Goal: Task Accomplishment & Management: Use online tool/utility

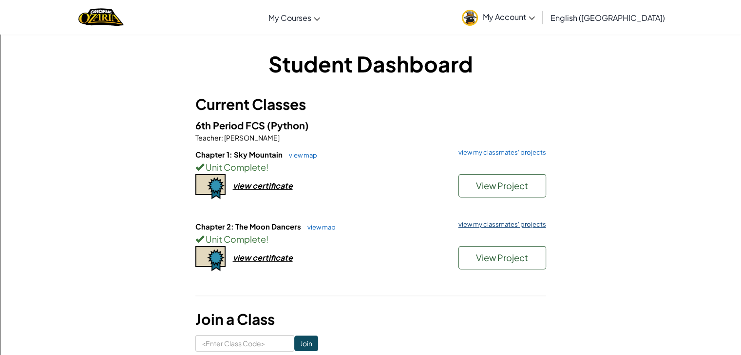
click at [508, 227] on link "view my classmates' projects" at bounding box center [499, 225] width 93 height 6
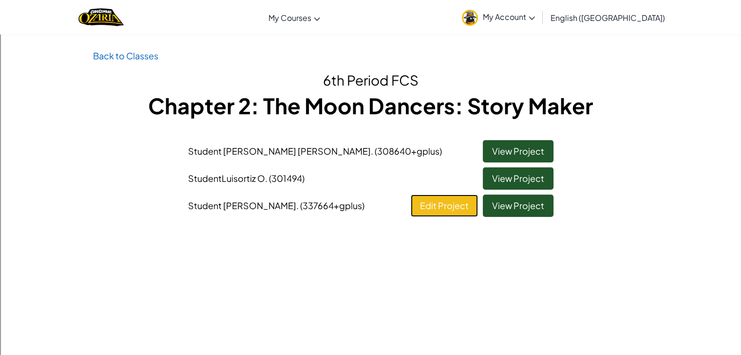
click at [444, 204] on link "Edit Project" at bounding box center [444, 206] width 67 height 22
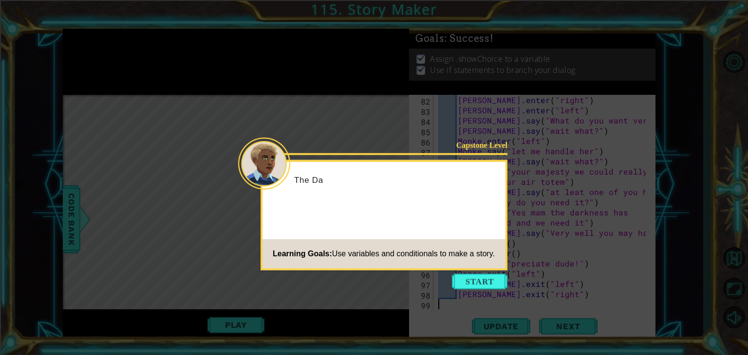
scroll to position [1176, 0]
click at [489, 279] on button "Start" at bounding box center [480, 282] width 56 height 16
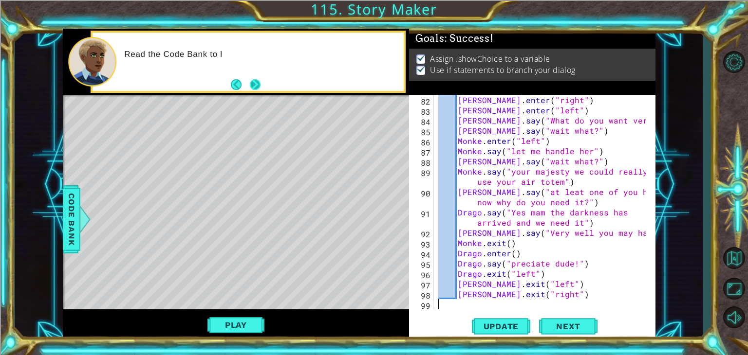
click at [254, 79] on button "Next" at bounding box center [255, 84] width 11 height 11
click at [254, 77] on footer at bounding box center [246, 84] width 30 height 15
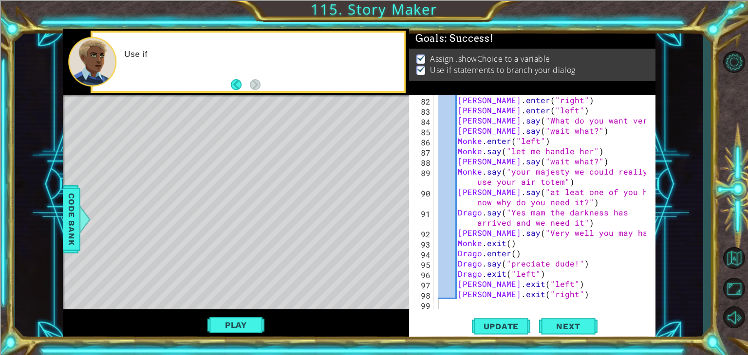
click at [254, 77] on footer at bounding box center [246, 84] width 30 height 15
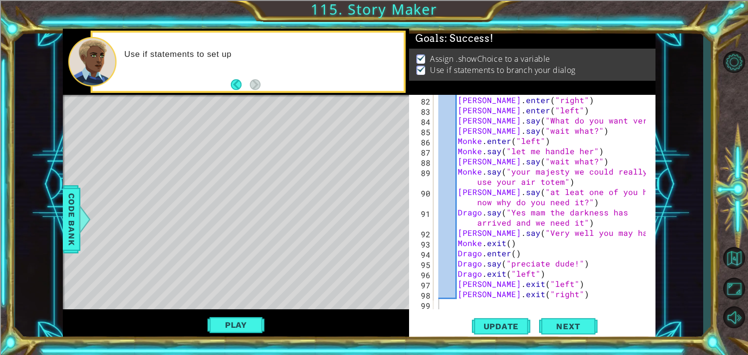
click at [254, 77] on footer at bounding box center [246, 84] width 30 height 15
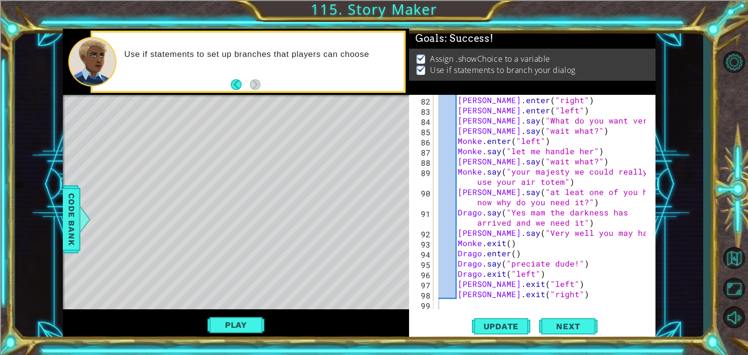
click at [254, 77] on footer at bounding box center [246, 84] width 30 height 15
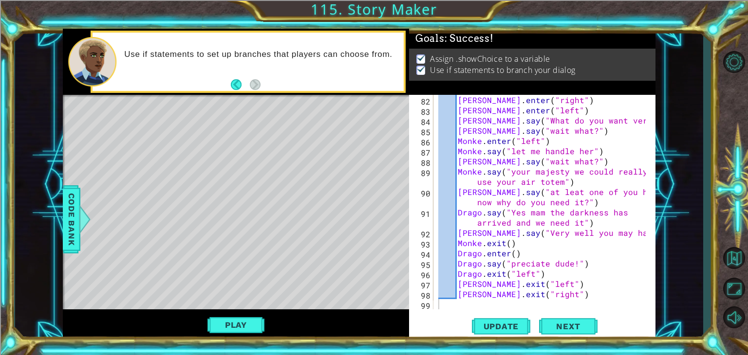
click at [254, 77] on footer at bounding box center [246, 84] width 30 height 15
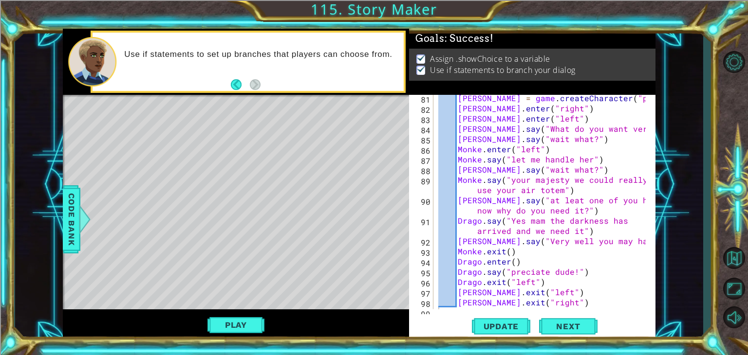
scroll to position [1159, 0]
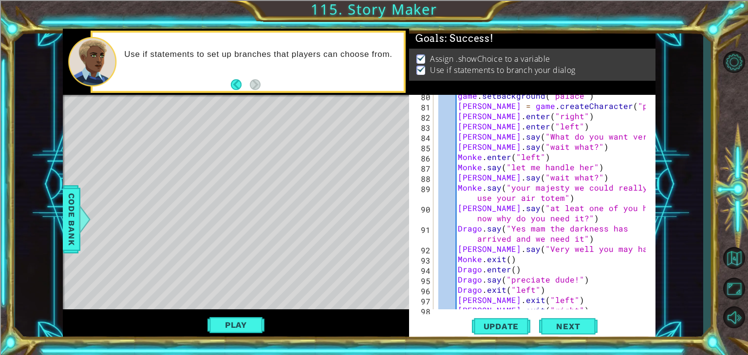
click at [478, 232] on div "game . setBackground ( "palace" ) [PERSON_NAME] = game . createCharacter ( "pho…" at bounding box center [543, 208] width 214 height 235
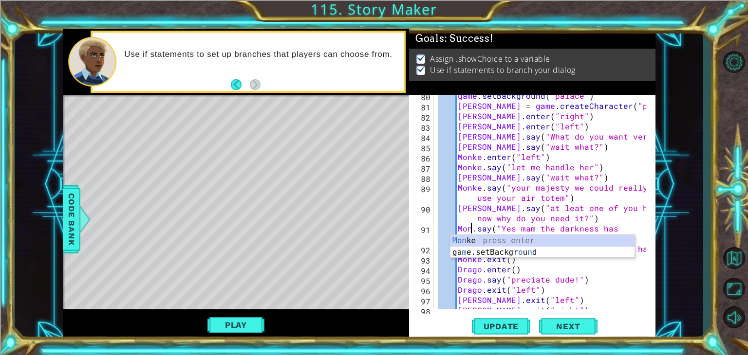
scroll to position [0, 2]
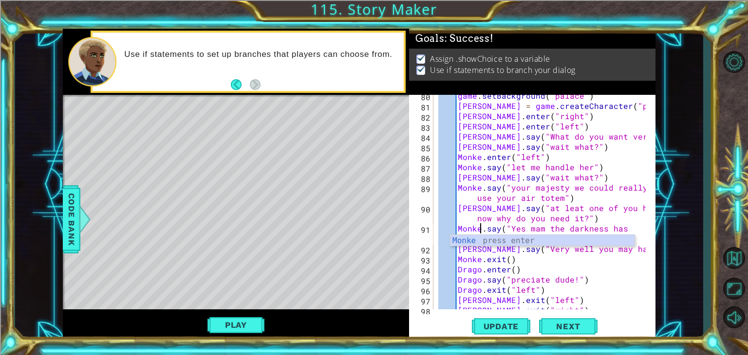
click at [484, 181] on div "game . setBackground ( "palace" ) [PERSON_NAME] = game . createCharacter ( "pho…" at bounding box center [543, 208] width 214 height 235
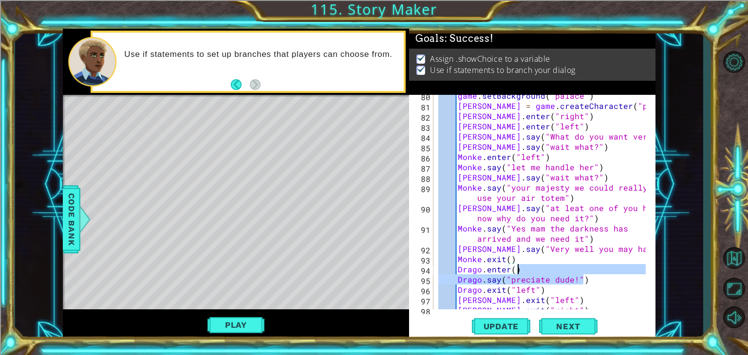
drag, startPoint x: 641, startPoint y: 278, endPoint x: 639, endPoint y: 270, distance: 8.5
click at [639, 270] on div "game . setBackground ( "palace" ) [PERSON_NAME] = game . createCharacter ( "pho…" at bounding box center [543, 208] width 214 height 235
click at [611, 227] on div "game . setBackground ( "palace" ) [PERSON_NAME] = game . createCharacter ( "pho…" at bounding box center [543, 208] width 214 height 235
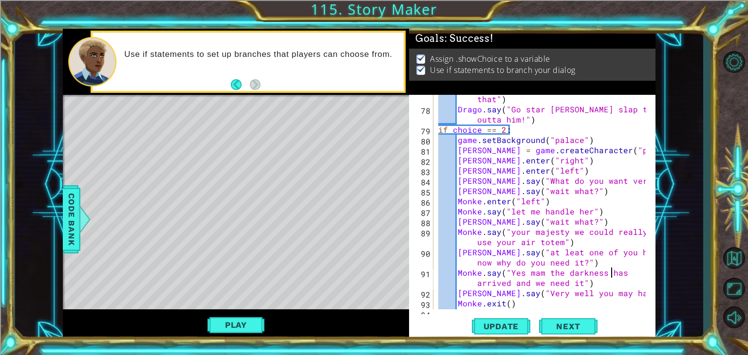
scroll to position [1104, 0]
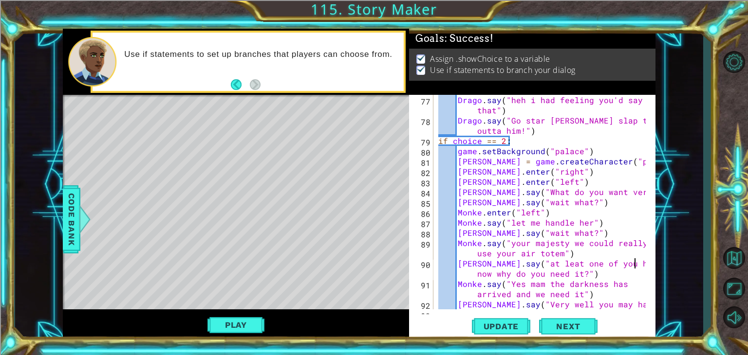
drag, startPoint x: 644, startPoint y: 262, endPoint x: 647, endPoint y: 269, distance: 7.4
click at [647, 269] on div at bounding box center [648, 202] width 10 height 215
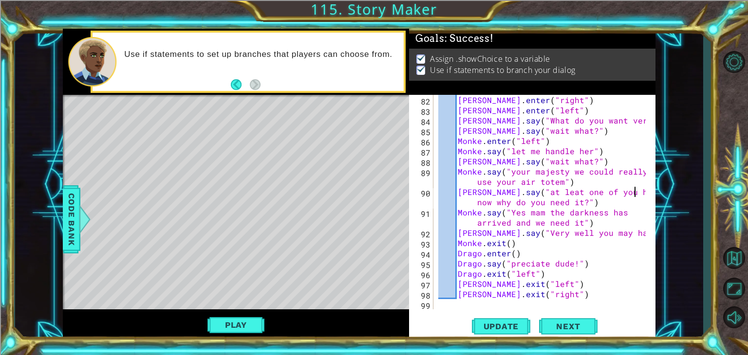
scroll to position [1176, 0]
click at [526, 214] on div "[PERSON_NAME] . enter ( "right" ) [PERSON_NAME] . enter ( "left" ) [PERSON_NAME…" at bounding box center [543, 212] width 214 height 235
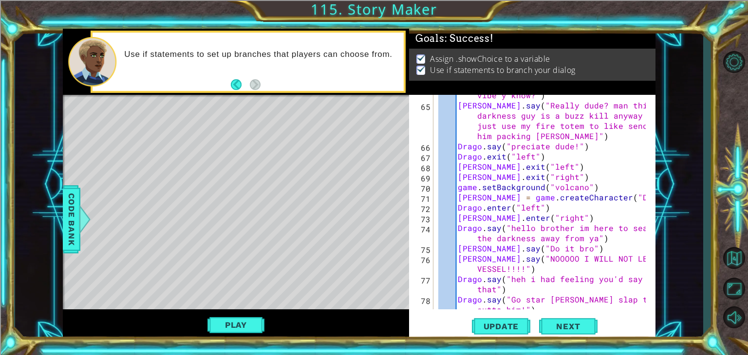
scroll to position [928, 0]
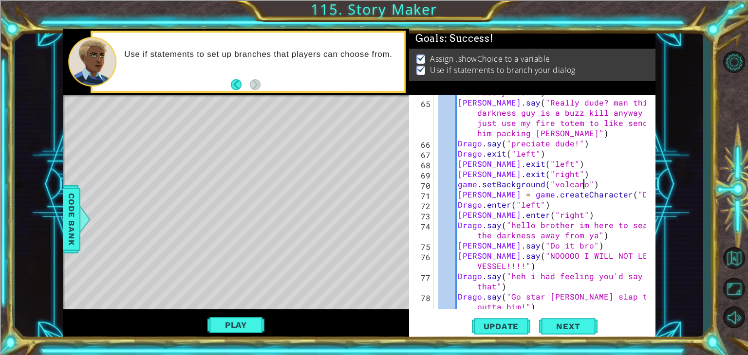
click at [584, 184] on div "Drago . say ( "Yeah bro theres like this super mean guy named the darkness and …" at bounding box center [543, 194] width 214 height 276
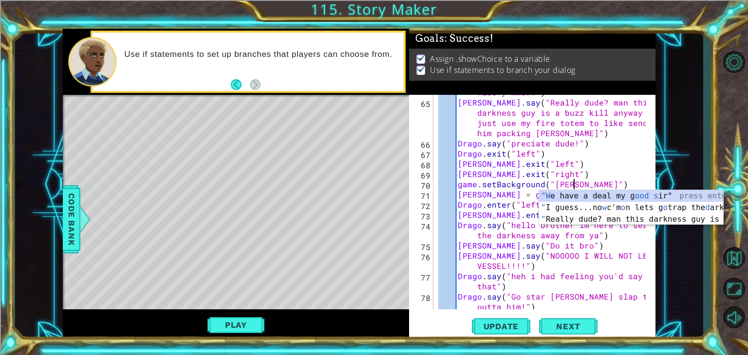
scroll to position [0, 8]
click at [557, 267] on div "Drago . say ( "Yeah bro theres like this super mean guy named the darkness and …" at bounding box center [543, 194] width 214 height 276
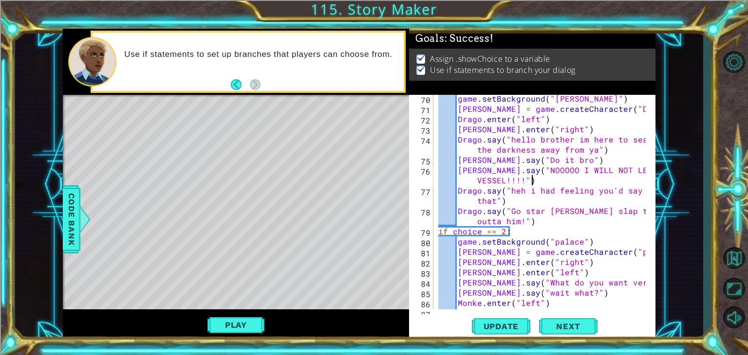
scroll to position [1011, 0]
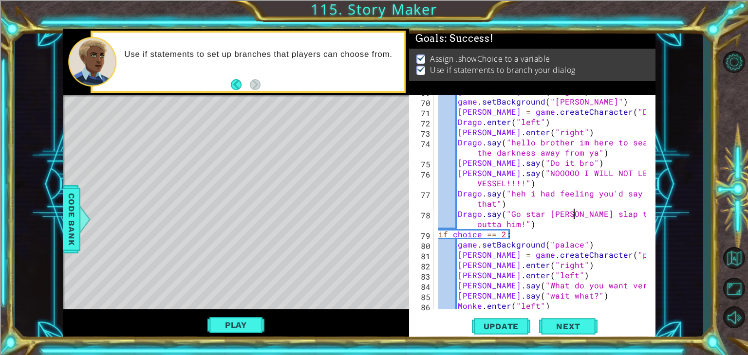
click at [572, 213] on div "[PERSON_NAME] . exit ( "right" ) game . setBackground ( "[PERSON_NAME]" ) [PERS…" at bounding box center [543, 203] width 214 height 235
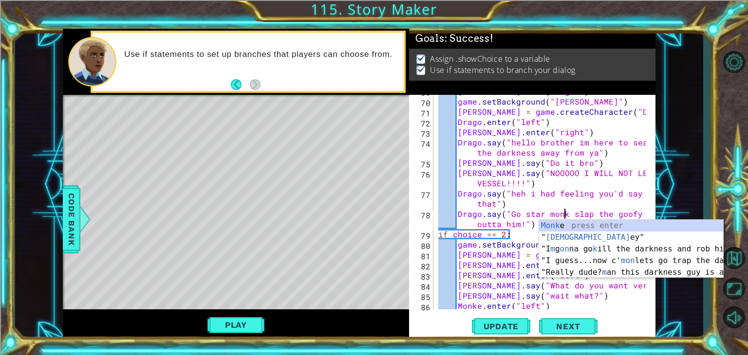
scroll to position [0, 8]
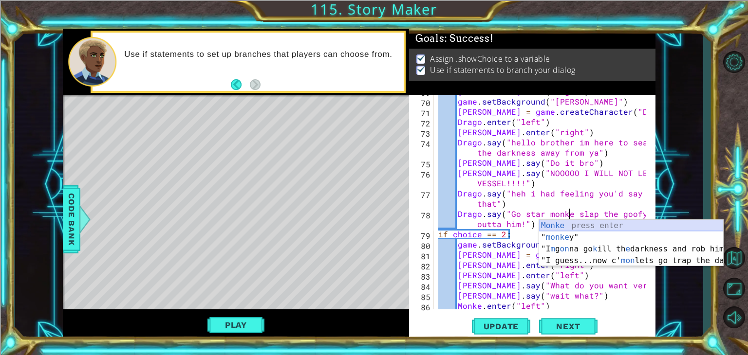
click at [550, 223] on div "Monke press enter " monke y" press enter "I m g on na go k ill th e darkness an…" at bounding box center [631, 255] width 184 height 70
type textarea "Drago.say("Go star [PERSON_NAME] slap the goofy outta him!")"
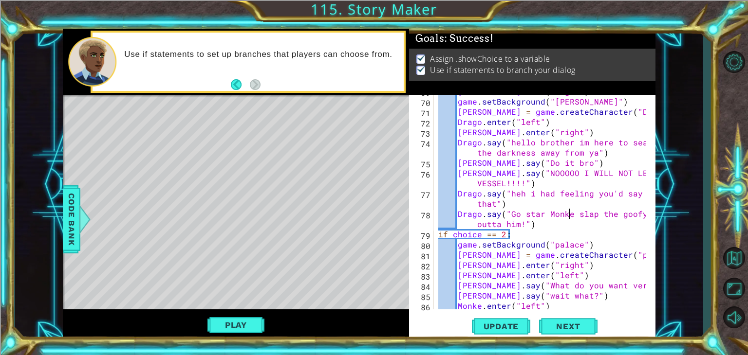
click at [542, 225] on div "[PERSON_NAME] . exit ( "right" ) game . setBackground ( "[PERSON_NAME]" ) [PERS…" at bounding box center [543, 203] width 214 height 235
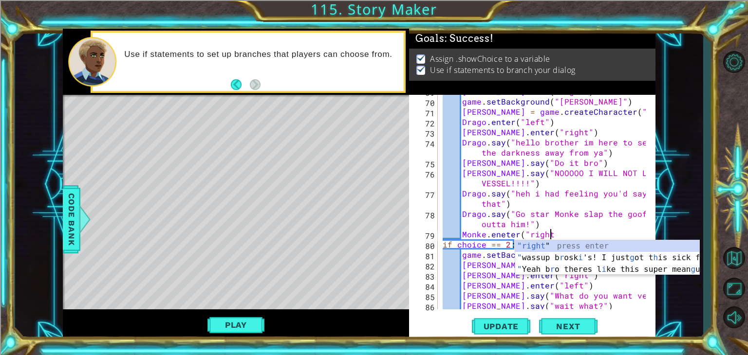
scroll to position [0, 6]
type textarea "Monke.eneter("right")"
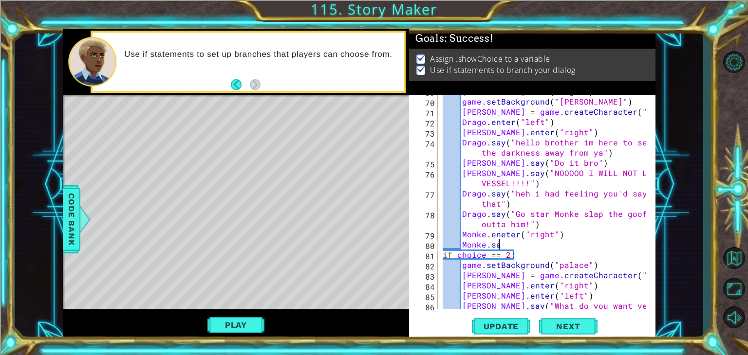
scroll to position [0, 3]
click at [502, 235] on div "[PERSON_NAME] . exit ( "right" ) game . setBackground ( "[PERSON_NAME]" ) [PERS…" at bounding box center [546, 203] width 210 height 235
click at [506, 244] on div "[PERSON_NAME] . exit ( "right" ) game . setBackground ( "[PERSON_NAME]" ) [PERS…" at bounding box center [546, 203] width 210 height 235
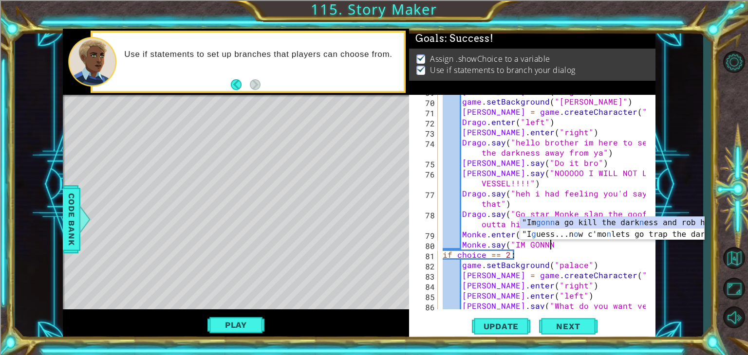
scroll to position [0, 6]
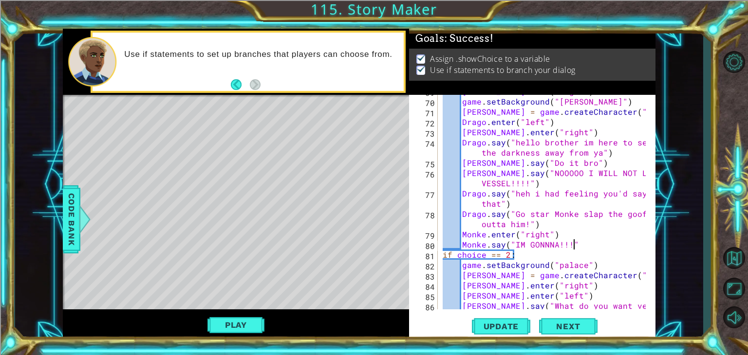
type textarea "Monke.say("IM GONNNA!!!")"
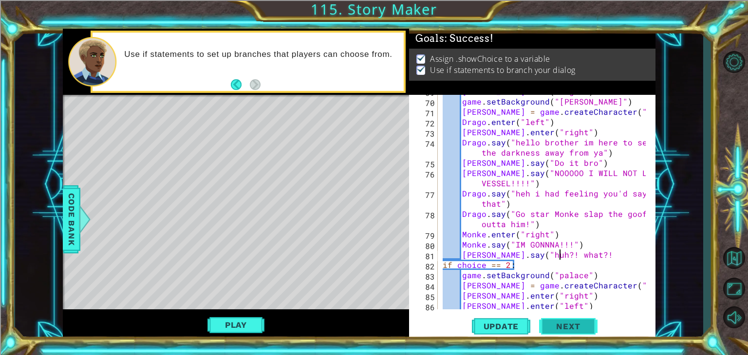
scroll to position [0, 7]
type textarea "[PERSON_NAME].say("huh?! what?!")"
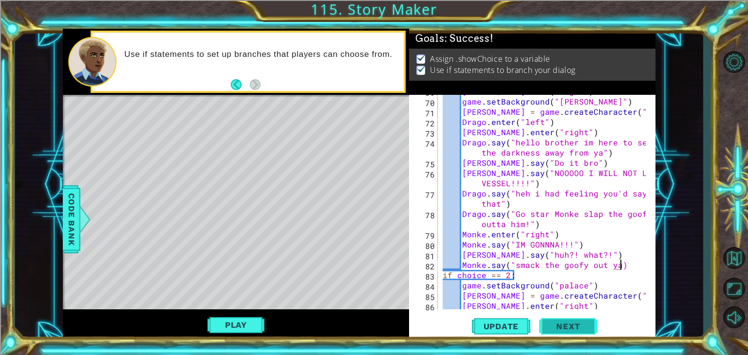
scroll to position [0, 10]
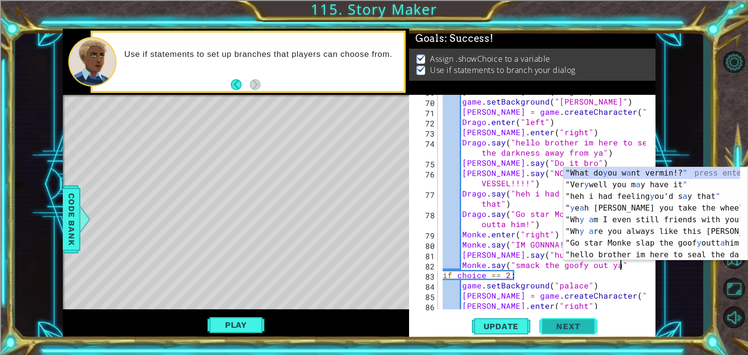
type textarea "Monke.say("smack the goofy out ya")"
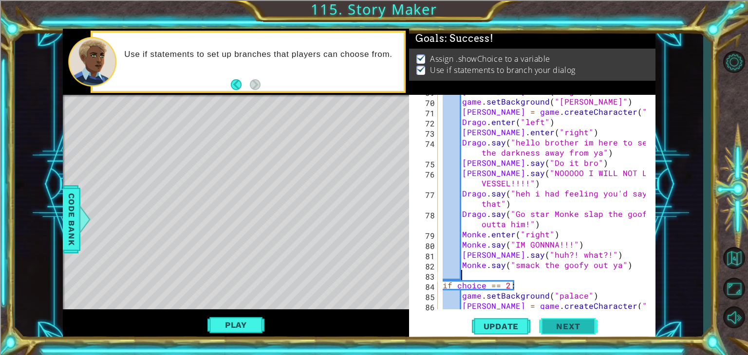
scroll to position [0, 0]
type textarea "M"
click at [533, 276] on div "[PERSON_NAME] . exit ( "right" ) game . setBackground ( "[PERSON_NAME]" ) [PERS…" at bounding box center [546, 203] width 210 height 235
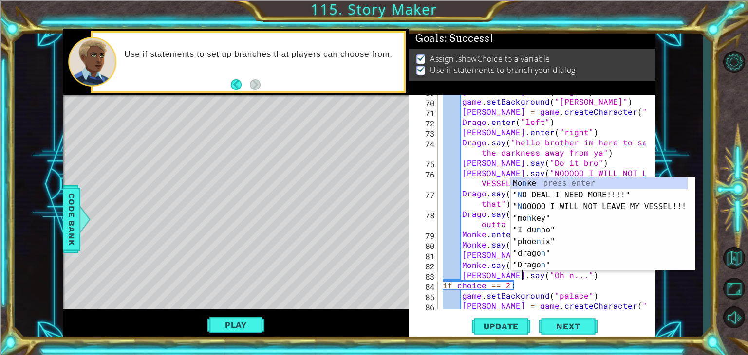
scroll to position [0, 5]
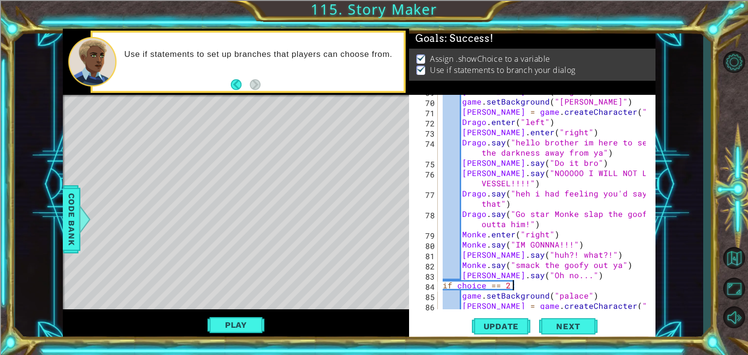
click at [556, 282] on div "[PERSON_NAME] . exit ( "right" ) game . setBackground ( "[PERSON_NAME]" ) [PERS…" at bounding box center [546, 203] width 210 height 235
click at [614, 265] on div "[PERSON_NAME] . exit ( "right" ) game . setBackground ( "[PERSON_NAME]" ) [PERS…" at bounding box center [546, 203] width 210 height 235
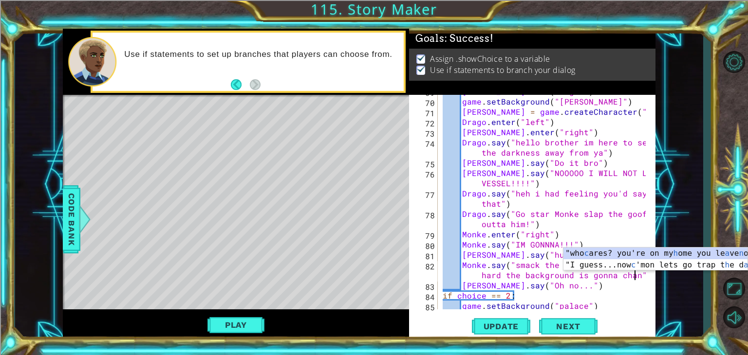
scroll to position [0, 21]
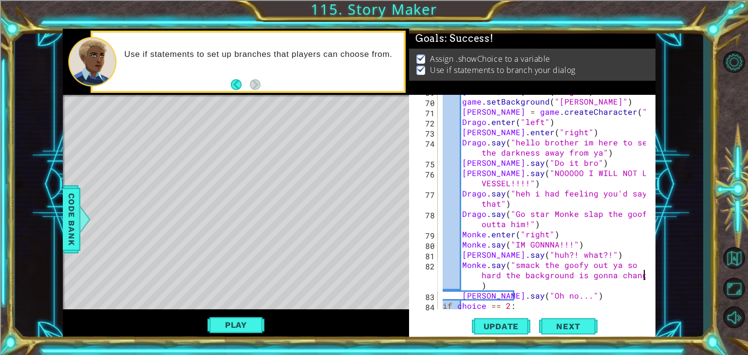
click at [566, 297] on div "[PERSON_NAME] . exit ( "right" ) game . setBackground ( "[PERSON_NAME]" ) [PERS…" at bounding box center [546, 203] width 210 height 235
click at [564, 290] on div "[PERSON_NAME] . exit ( "right" ) game . setBackground ( "[PERSON_NAME]" ) [PERS…" at bounding box center [546, 203] width 210 height 235
click at [576, 297] on div "[PERSON_NAME] . exit ( "right" ) game . setBackground ( "[PERSON_NAME]" ) [PERS…" at bounding box center [546, 203] width 210 height 235
type textarea "[PERSON_NAME].say("Oh no...")"
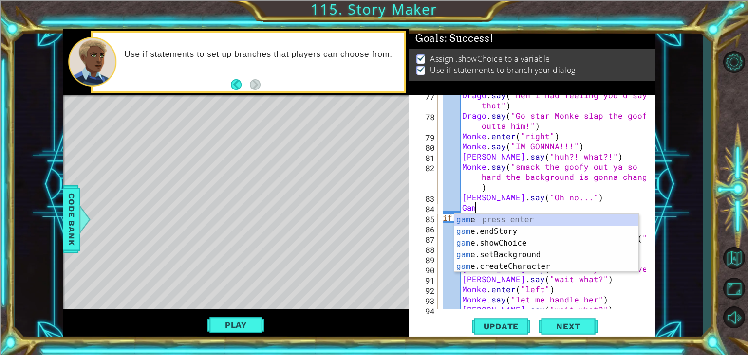
scroll to position [0, 1]
type textarea "G"
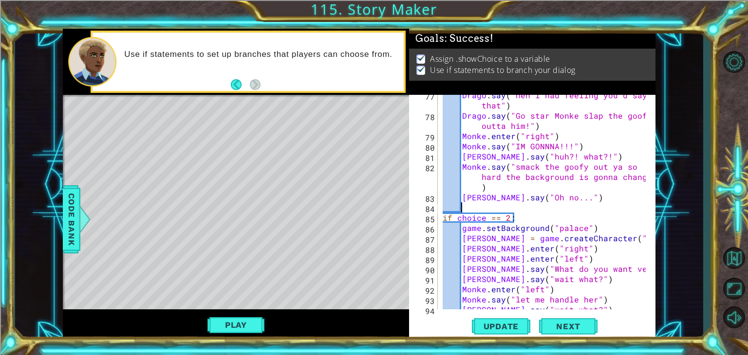
type textarea "h"
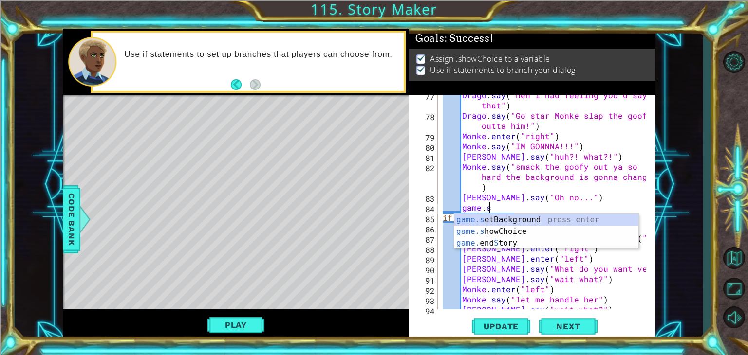
scroll to position [0, 2]
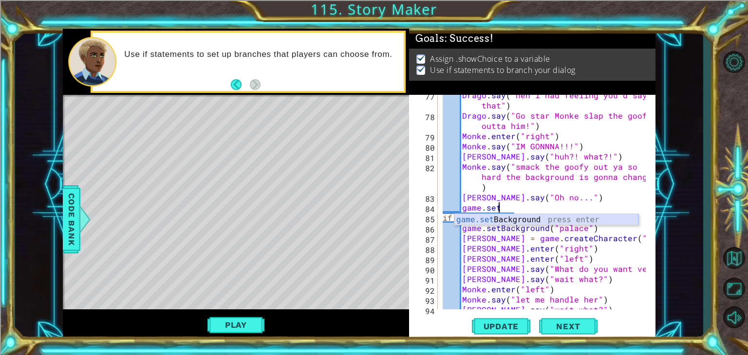
click at [602, 220] on div "game.set Background press enter" at bounding box center [546, 231] width 184 height 35
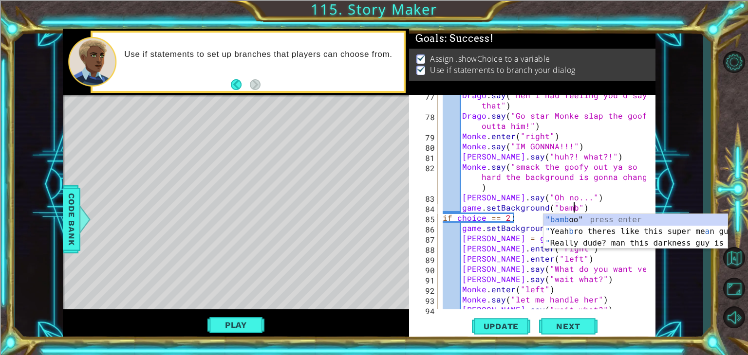
scroll to position [0, 8]
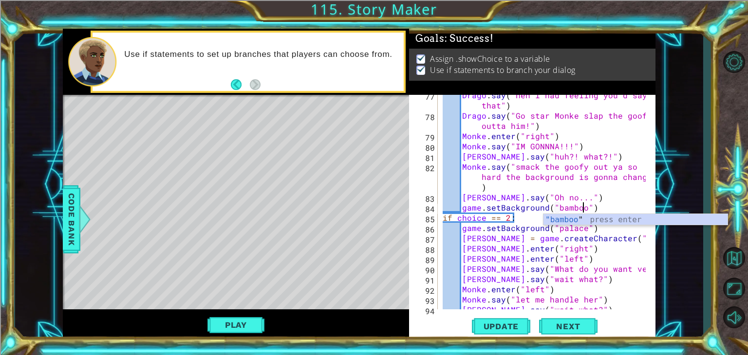
click at [487, 245] on div "Drago . say ( "heh i had feeling you'd say that" ) [PERSON_NAME] . say ( "Go st…" at bounding box center [546, 212] width 210 height 245
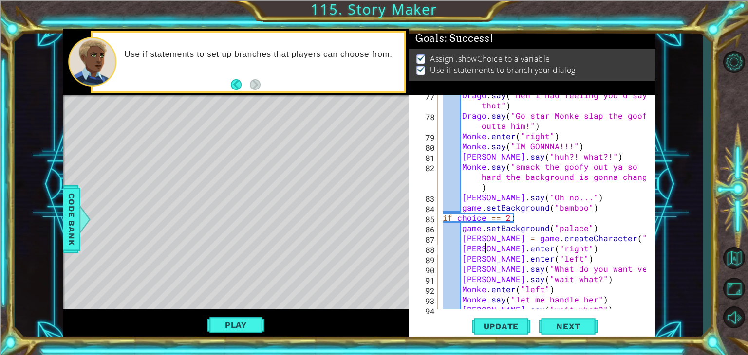
scroll to position [0, 6]
click at [598, 208] on div "Drago . say ( "heh i had feeling you'd say that" ) [PERSON_NAME] . say ( "Go st…" at bounding box center [546, 212] width 210 height 245
type textarea "game.setBackground("bamboo")"
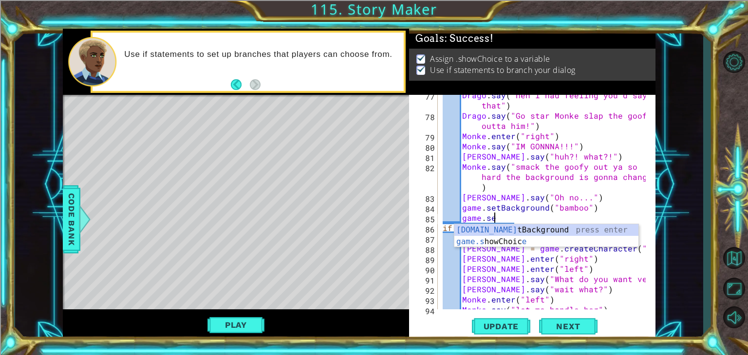
scroll to position [0, 2]
click at [522, 227] on div "game.set Background press enter" at bounding box center [546, 241] width 184 height 35
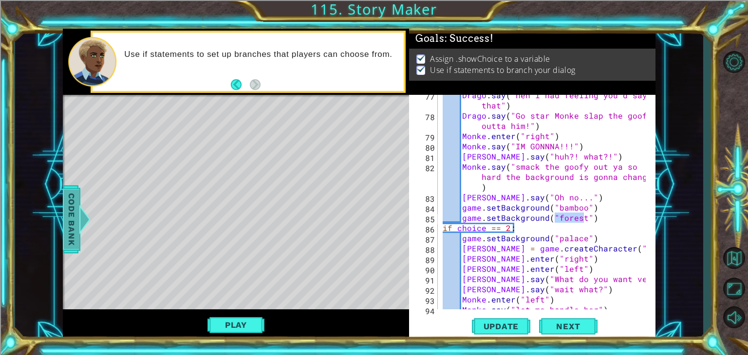
click at [77, 217] on span "Code Bank" at bounding box center [72, 219] width 16 height 59
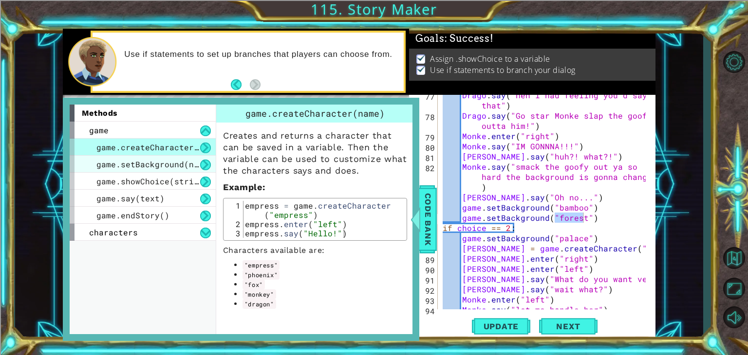
click at [133, 168] on span "game.setBackground(name)" at bounding box center [154, 164] width 117 height 10
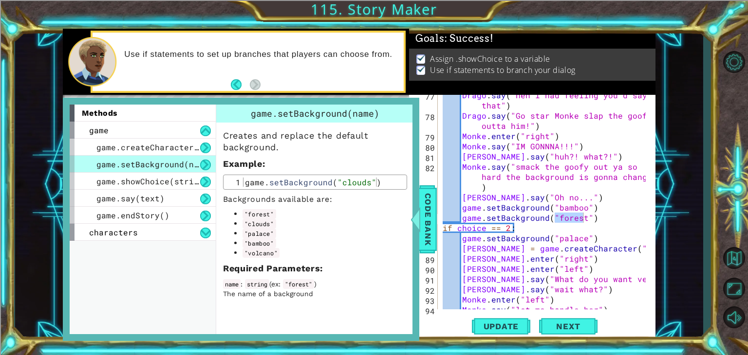
click at [584, 216] on div "Drago . say ( "heh i had feeling you'd say that" ) [PERSON_NAME] . say ( "Go st…" at bounding box center [543, 202] width 205 height 215
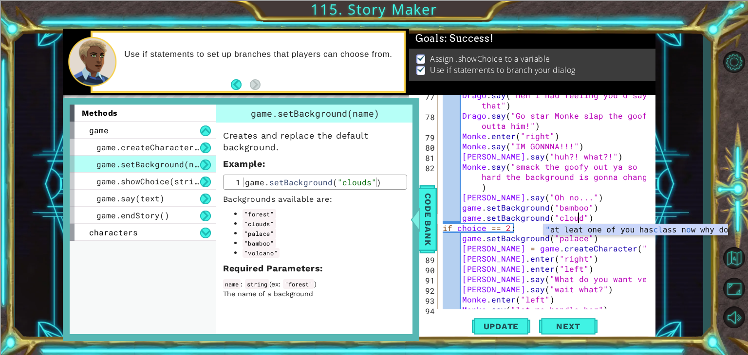
scroll to position [0, 8]
type textarea "game.setBackground("clouds")"
click at [597, 217] on div "Drago . say ( "heh i had feeling you'd say that" ) [PERSON_NAME] . say ( "Go st…" at bounding box center [546, 212] width 210 height 245
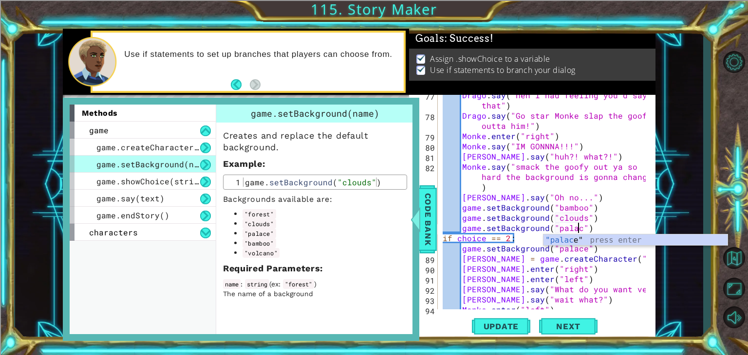
type textarea "game.setBackground("palace")"
click at [579, 240] on div ""palace " press enter" at bounding box center [635, 252] width 184 height 35
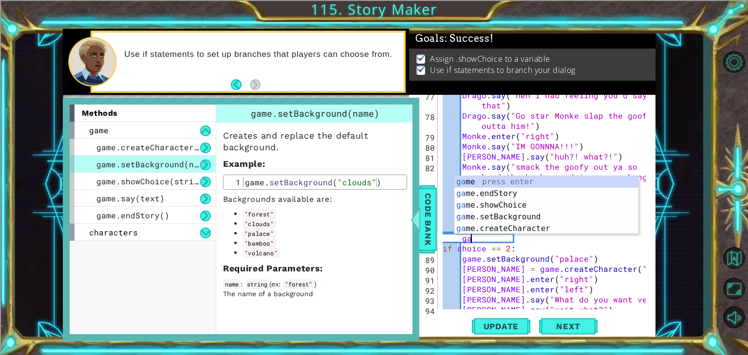
scroll to position [0, 1]
click at [529, 206] on div "game press enter game .endStory press enter game .setBackground press enter gam…" at bounding box center [546, 217] width 184 height 82
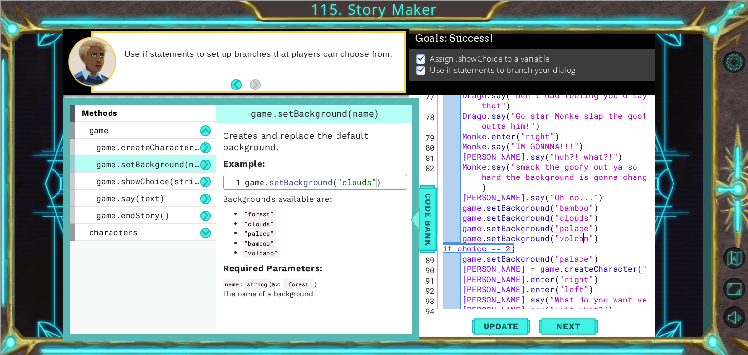
type textarea "game.setBackground("volcano")"
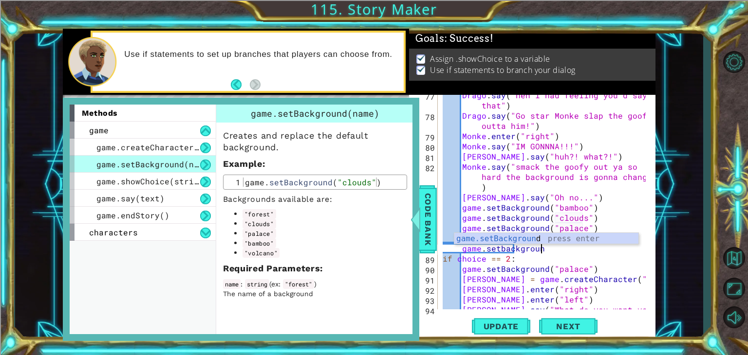
scroll to position [0, 6]
click at [530, 239] on div "game.setBackground press enter" at bounding box center [546, 250] width 184 height 35
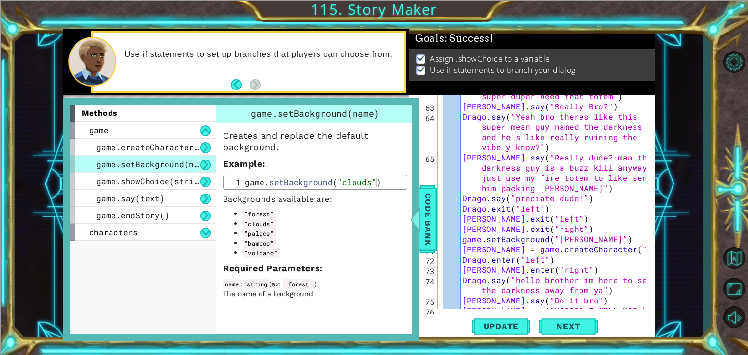
scroll to position [852, 0]
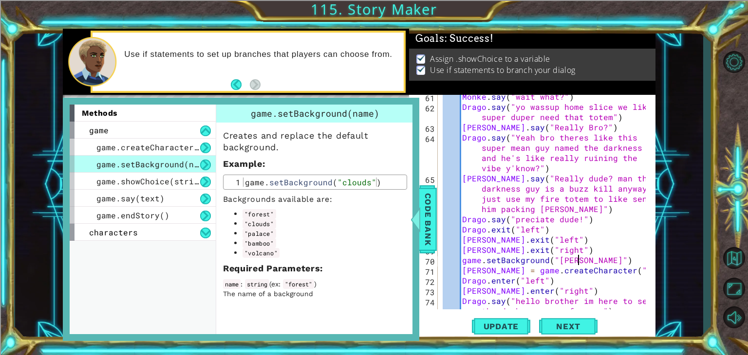
click at [576, 259] on div "Monke . say ( "wait what?" ) [PERSON_NAME] . say ( "yo wassup home slice we lik…" at bounding box center [546, 214] width 210 height 245
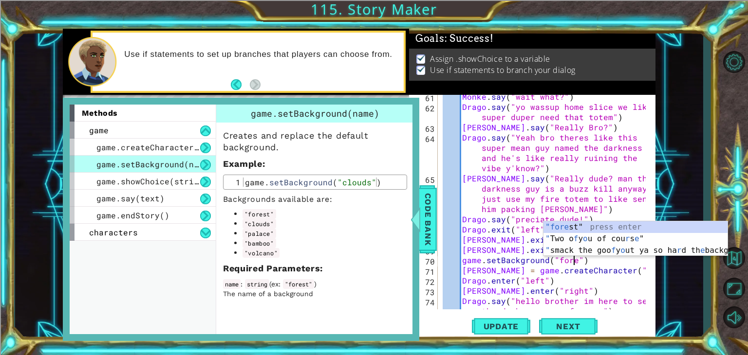
scroll to position [0, 8]
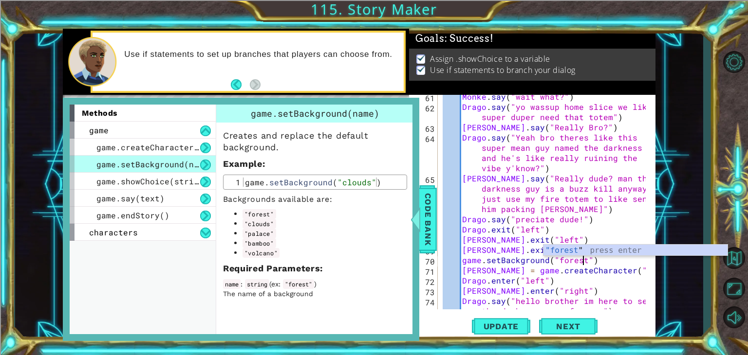
drag, startPoint x: 574, startPoint y: 287, endPoint x: 606, endPoint y: 274, distance: 34.1
click at [575, 285] on div "Monke . say ( "wait what?" ) [PERSON_NAME] . say ( "yo wassup home slice we lik…" at bounding box center [546, 214] width 210 height 245
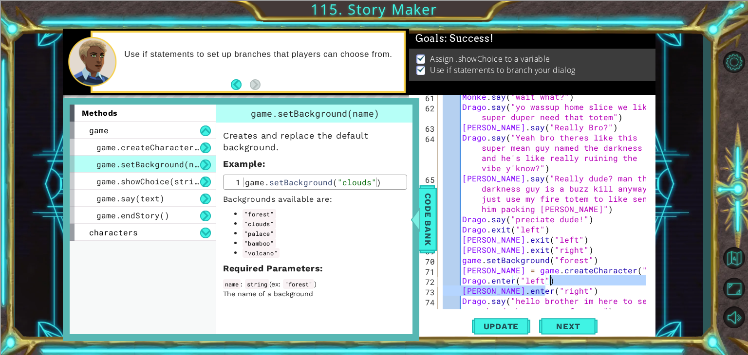
scroll to position [0, 6]
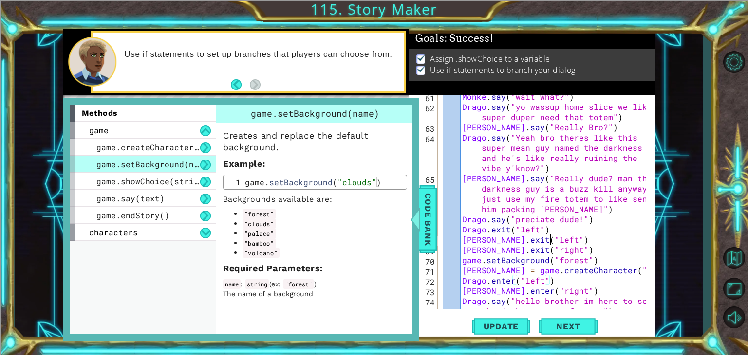
click at [635, 238] on div "Monke . say ( "wait what?" ) [PERSON_NAME] . say ( "yo wassup home slice we lik…" at bounding box center [546, 214] width 210 height 245
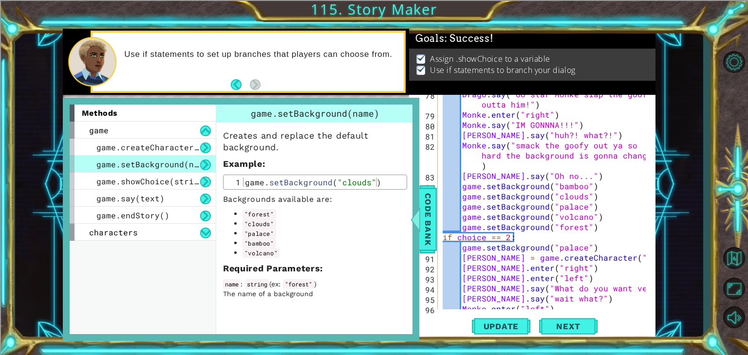
scroll to position [1112, 0]
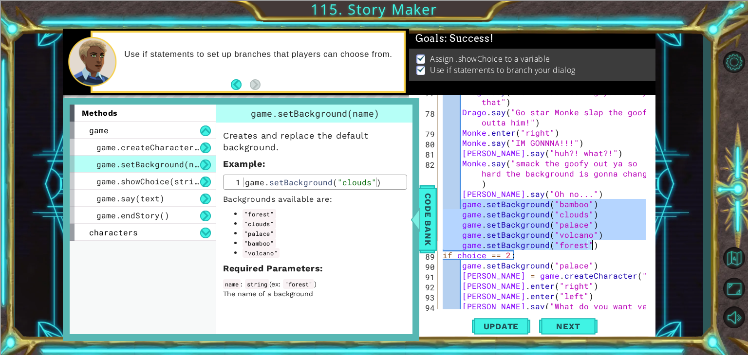
drag, startPoint x: 463, startPoint y: 204, endPoint x: 596, endPoint y: 248, distance: 140.3
click at [596, 248] on div "Drago . say ( "heh i had feeling you'd say that" ) [PERSON_NAME] . say ( "Go st…" at bounding box center [546, 209] width 210 height 245
click at [614, 250] on div "Drago . say ( "heh i had feeling you'd say that" ) [PERSON_NAME] . say ( "Go st…" at bounding box center [543, 202] width 205 height 215
type textarea "game.setBackground("forest")"
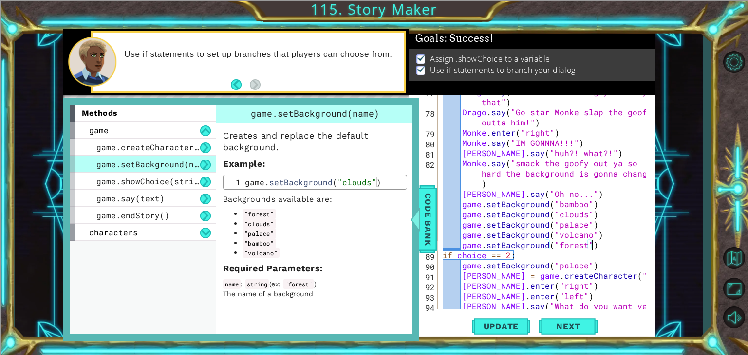
scroll to position [0, 0]
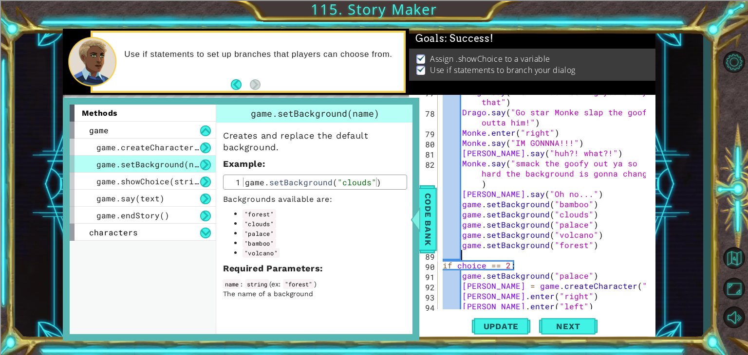
paste textarea "game.setBackground("forest")"
type textarea "game.setBackground("forest")"
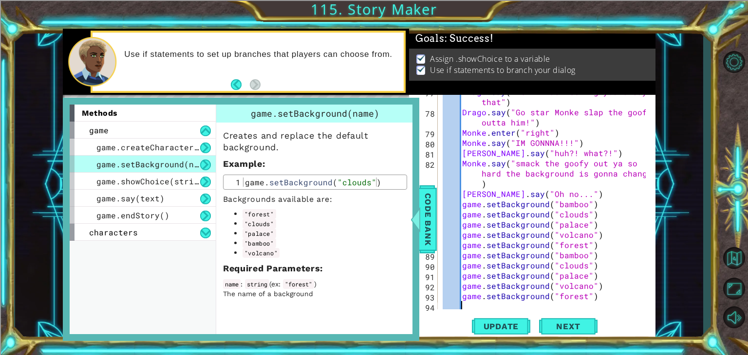
paste textarea "game.setBackground("forest")"
type textarea "game.setBackground("forest")"
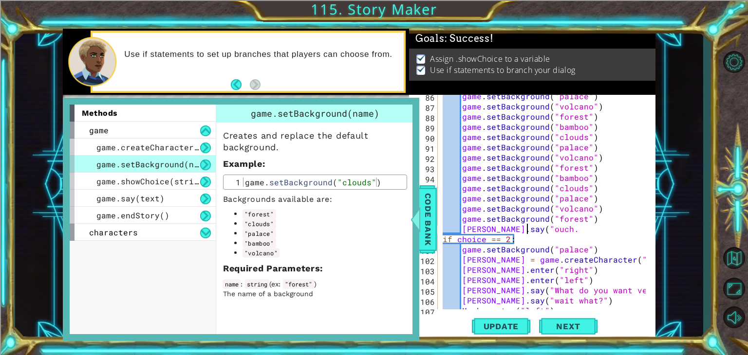
scroll to position [0, 5]
type textarea "[PERSON_NAME].say("ouch...")"
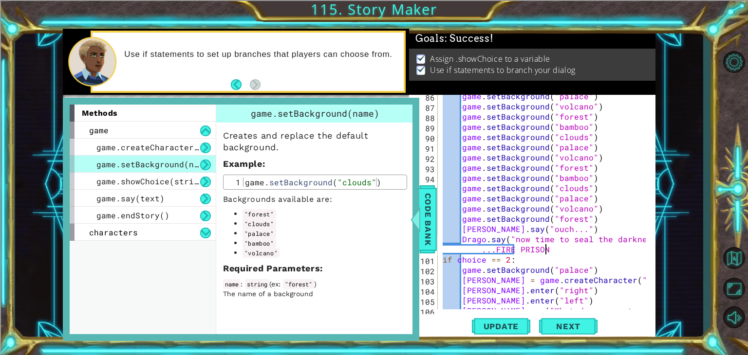
scroll to position [0, 17]
type textarea "Drago.say("now time to seal the darkness...FIRE PRISON")"
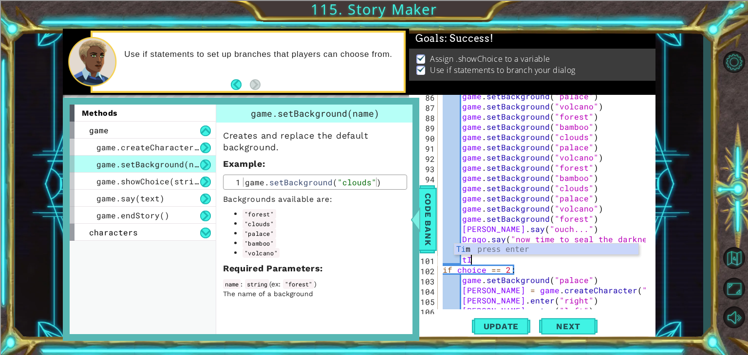
type textarea "t"
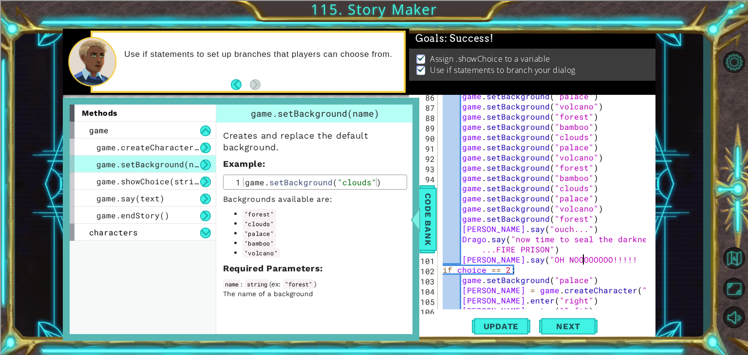
scroll to position [0, 8]
type textarea "[PERSON_NAME].say("OH NOOOOOOOO!!!!!")"
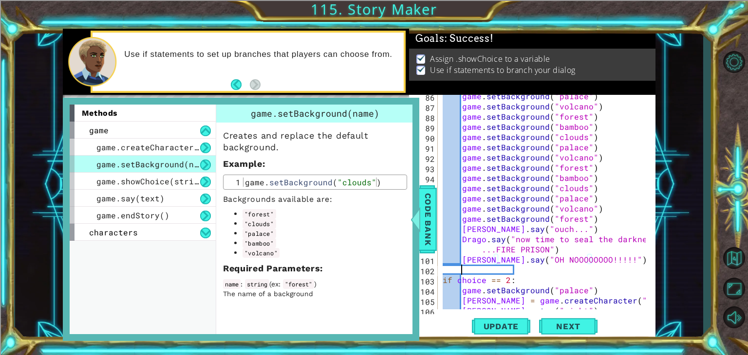
scroll to position [0, 0]
drag, startPoint x: 462, startPoint y: 209, endPoint x: 601, endPoint y: 207, distance: 139.3
click at [601, 207] on div "game . setBackground ( "palace" ) game . setBackground ( "volcano" ) game . set…" at bounding box center [546, 208] width 210 height 235
type textarea "game.setBackground("volcano")"
click at [472, 268] on div "game . setBackground ( "palace" ) game . setBackground ( "volcano" ) game . set…" at bounding box center [546, 208] width 210 height 235
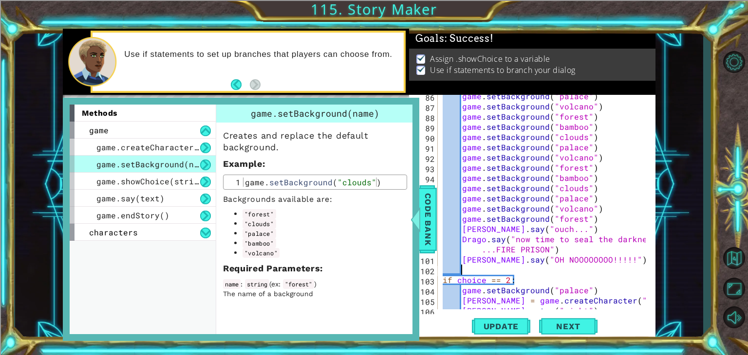
paste textarea "game.setBackground("volcano")"
type textarea "game.setBackground("volcano")"
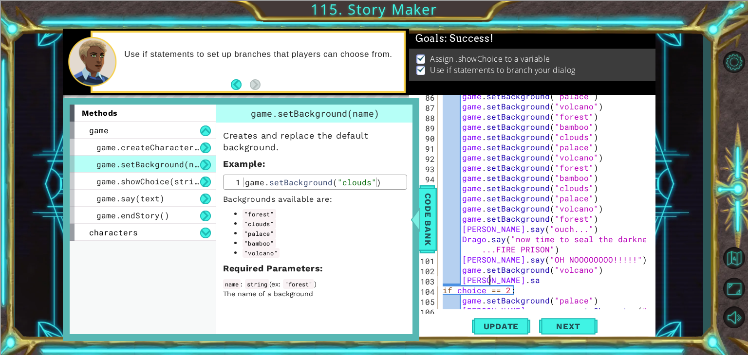
scroll to position [0, 2]
type textarea "[PERSON_NAME].say("im free!")"
type textarea "Drago.say("heck yeah!")"
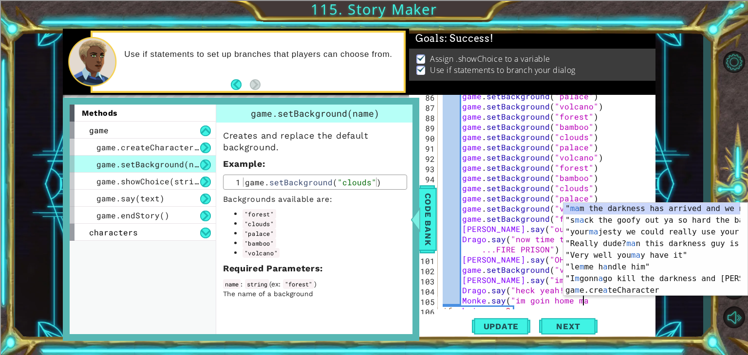
scroll to position [0, 8]
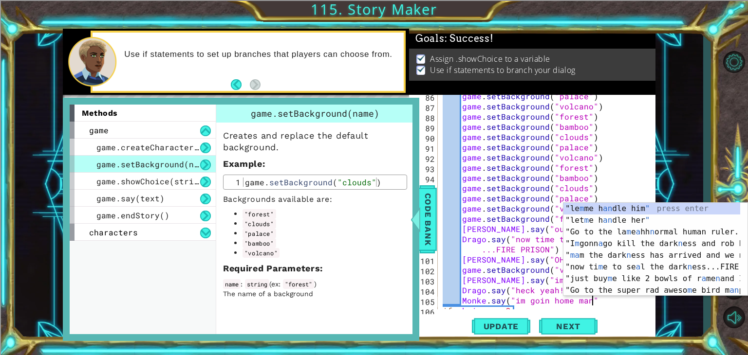
type textarea "Monke.say("im goin home man")"
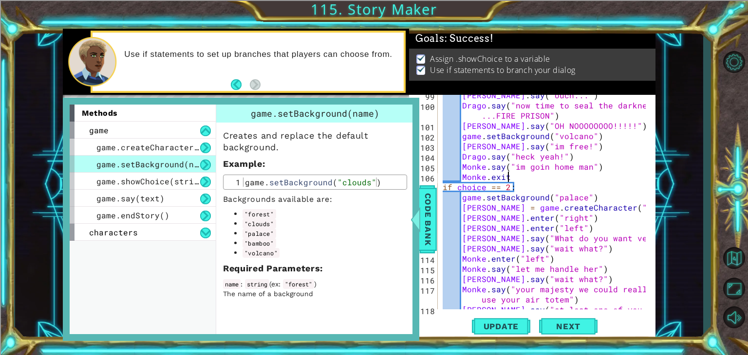
scroll to position [0, 4]
type textarea "Monke.exit()"
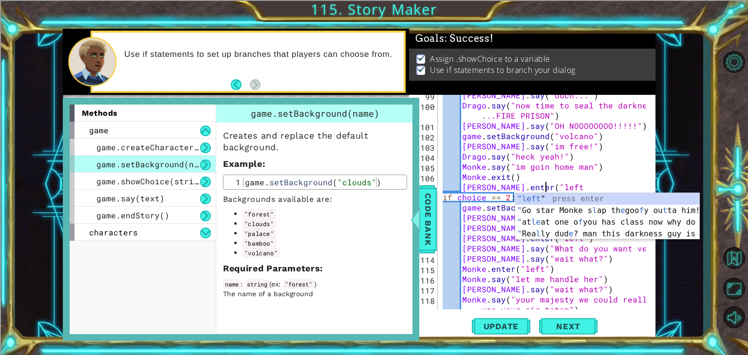
scroll to position [0, 6]
type textarea "[PERSON_NAME].enter("left")"
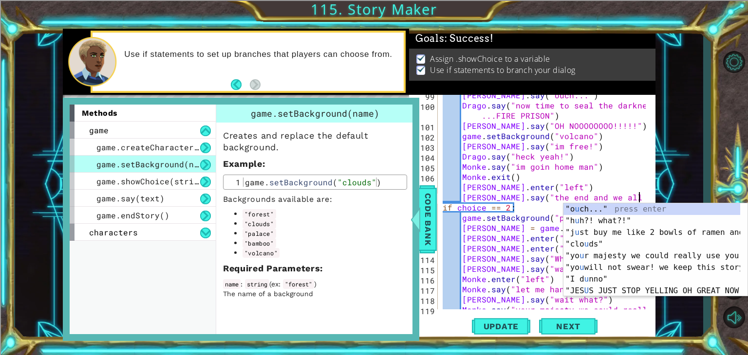
scroll to position [0, 12]
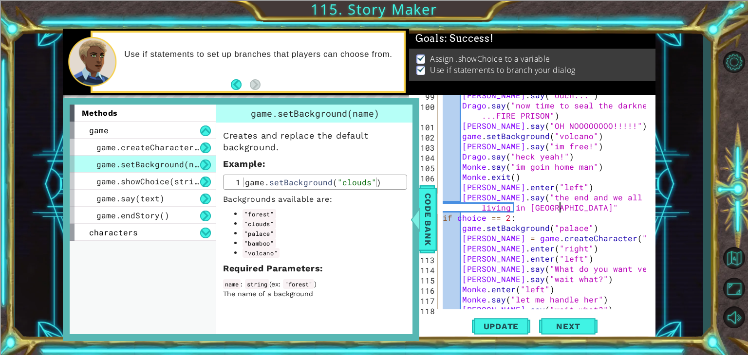
type textarea "[PERSON_NAME].say("the end and we all ended up living in [GEOGRAPHIC_DATA]")"
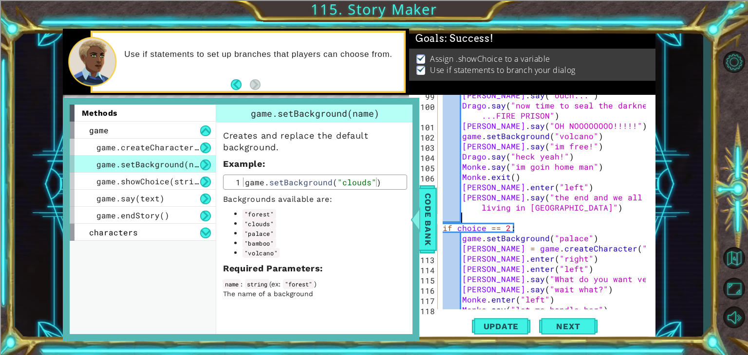
type textarea "G"
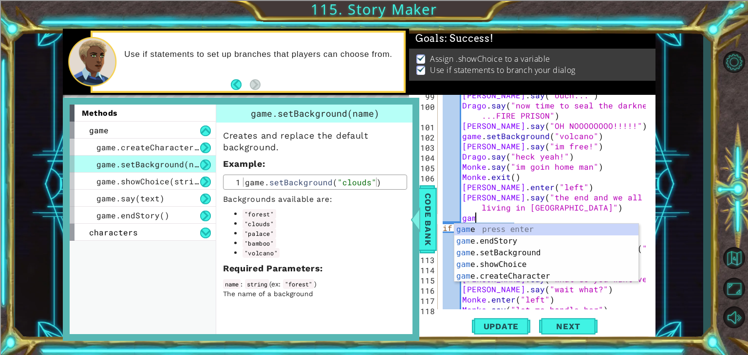
scroll to position [0, 1]
type textarea "game"
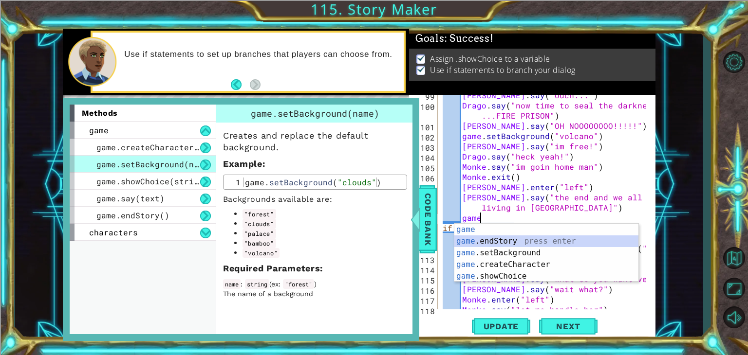
click at [544, 241] on div "game press enter game .endStory press enter game .setBackground press enter gam…" at bounding box center [546, 265] width 184 height 82
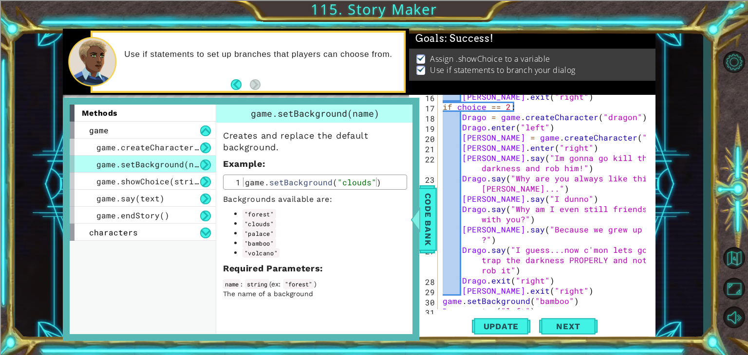
scroll to position [1375, 0]
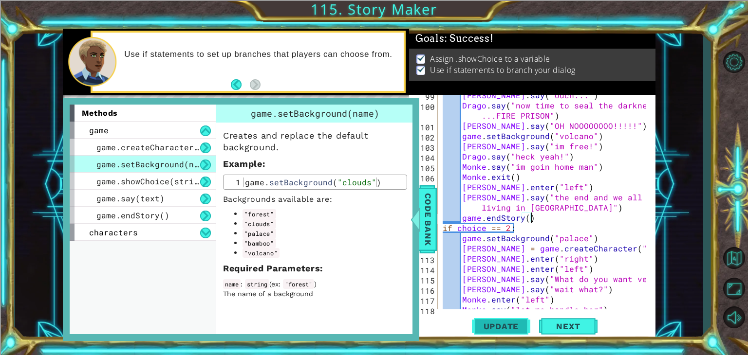
click at [504, 329] on span "Update" at bounding box center [501, 327] width 55 height 10
click at [419, 210] on div at bounding box center [415, 219] width 12 height 29
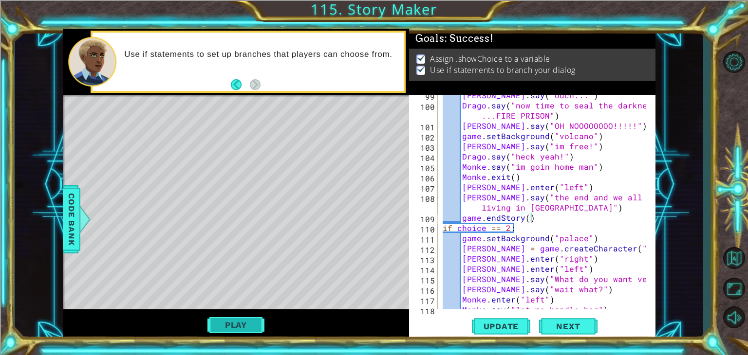
click at [237, 322] on button "Play" at bounding box center [235, 325] width 57 height 19
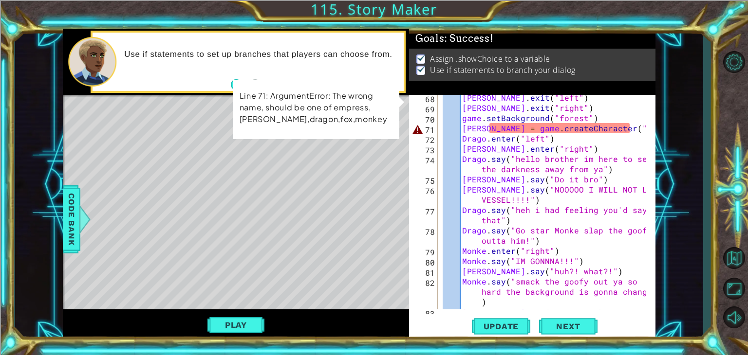
scroll to position [994, 0]
click at [598, 127] on div "[PERSON_NAME] . exit ( "left" ) [PERSON_NAME] . exit ( "right" ) game . setBack…" at bounding box center [546, 210] width 210 height 235
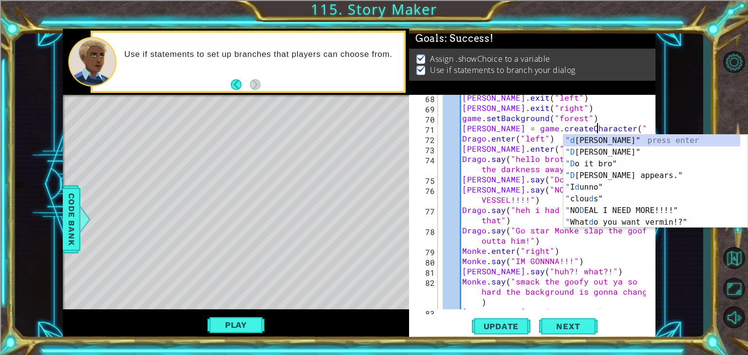
scroll to position [0, 9]
click at [500, 321] on button "Update" at bounding box center [501, 327] width 58 height 25
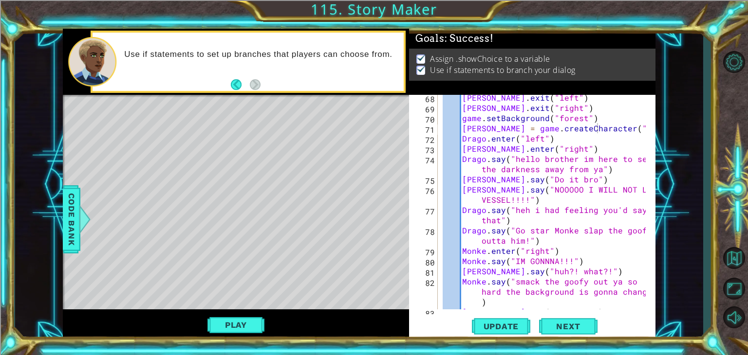
click at [236, 330] on button "Play" at bounding box center [235, 325] width 57 height 19
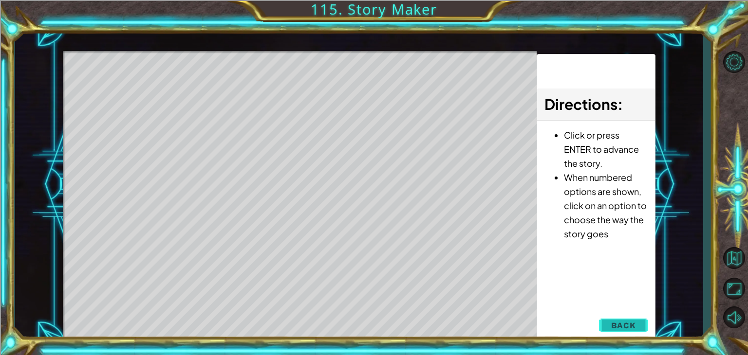
click at [619, 330] on span "Back" at bounding box center [623, 326] width 25 height 10
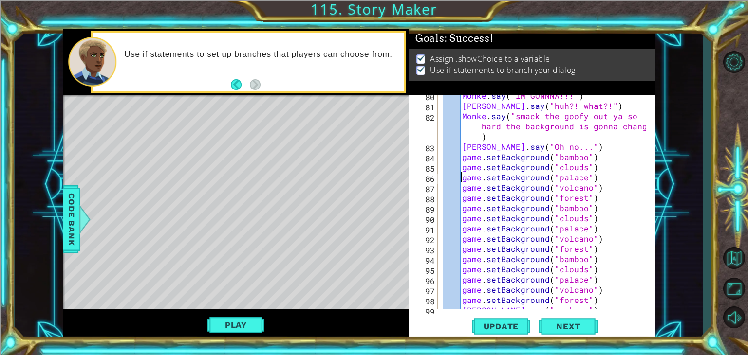
scroll to position [0, 8]
click at [464, 179] on div "Monke . say ( "IM GONNNA!!!" ) [PERSON_NAME] . say ( "huh?! what?!" ) [GEOGRAPH…" at bounding box center [546, 208] width 210 height 235
drag, startPoint x: 463, startPoint y: 158, endPoint x: 606, endPoint y: 160, distance: 142.7
click at [606, 160] on div "Monke . say ( "IM GONNNA!!!" ) [PERSON_NAME] . say ( "huh?! what?!" ) [GEOGRAPH…" at bounding box center [546, 208] width 210 height 235
type textarea "game.setBackground("bamboo")"
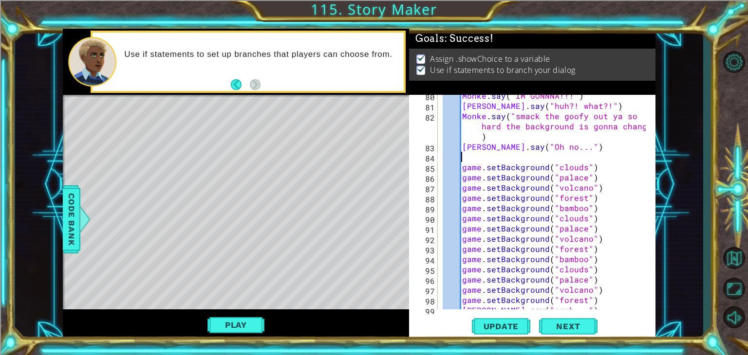
scroll to position [0, 0]
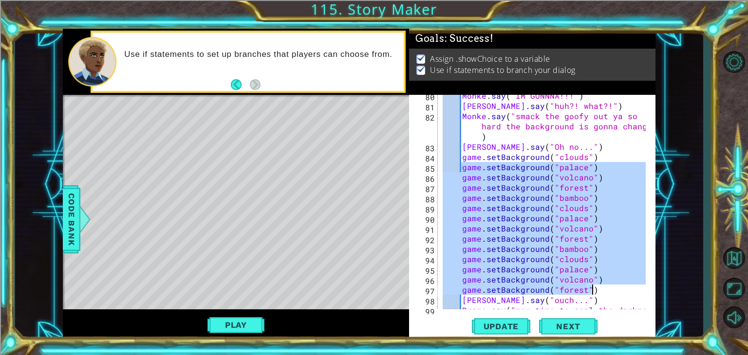
drag, startPoint x: 462, startPoint y: 168, endPoint x: 611, endPoint y: 289, distance: 192.8
click at [611, 289] on div "Monke . say ( "IM GONNNA!!!" ) [PERSON_NAME] . say ( "huh?! what?!" ) [GEOGRAPH…" at bounding box center [546, 213] width 210 height 245
type textarea "game.setBackground("volcano") game.setBackground("forest")"
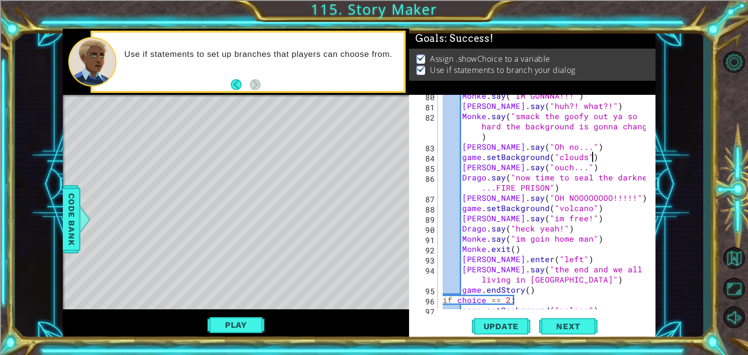
click at [555, 172] on div "Monke . say ( "IM GONNNA!!!" ) [PERSON_NAME] . say ( "huh?! what?!" ) [GEOGRAPH…" at bounding box center [546, 208] width 210 height 235
type textarea "[PERSON_NAME].say("ouch...")"
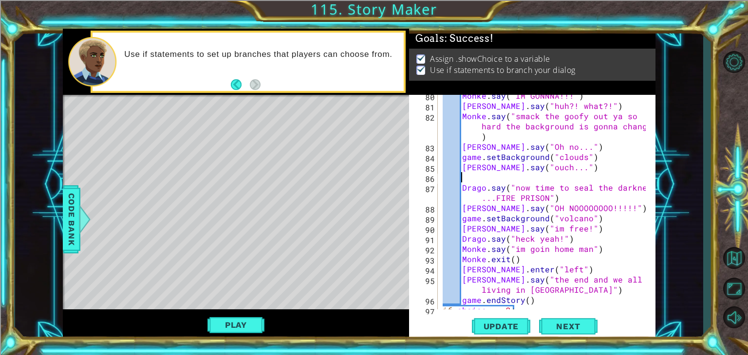
paste textarea "game.setBackground("volcano")"
click at [587, 176] on div "Monke . say ( "IM GONNNA!!!" ) [PERSON_NAME] . say ( "huh?! what?!" ) [GEOGRAPH…" at bounding box center [546, 208] width 210 height 235
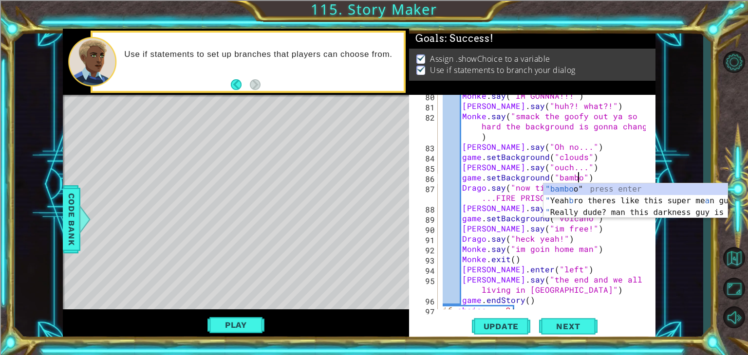
scroll to position [0, 8]
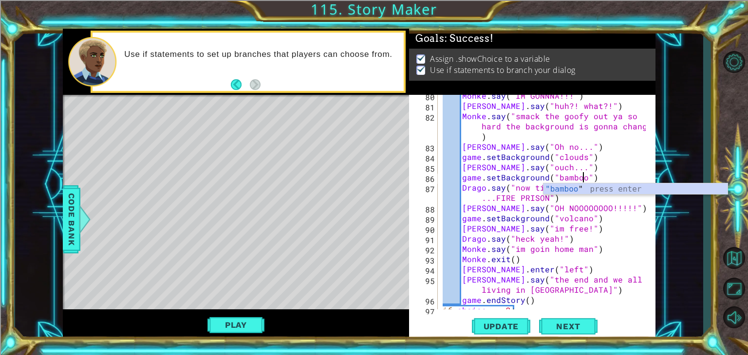
click at [537, 259] on div "Monke . say ( "IM GONNNA!!!" ) [PERSON_NAME] . say ( "huh?! what?!" ) [GEOGRAPH…" at bounding box center [546, 208] width 210 height 235
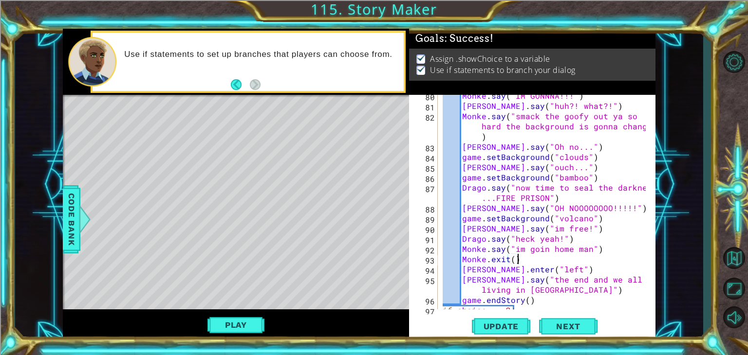
click at [604, 177] on div "Monke . say ( "IM GONNNA!!!" ) [PERSON_NAME] . say ( "huh?! what?!" ) [GEOGRAPH…" at bounding box center [546, 208] width 210 height 235
type textarea "game.setBackground("bamboo")"
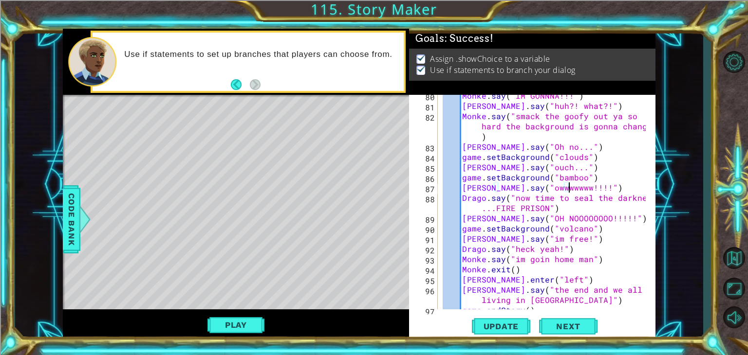
scroll to position [0, 7]
click at [502, 327] on span "Update" at bounding box center [501, 327] width 55 height 10
click at [238, 322] on button "Play" at bounding box center [235, 325] width 57 height 19
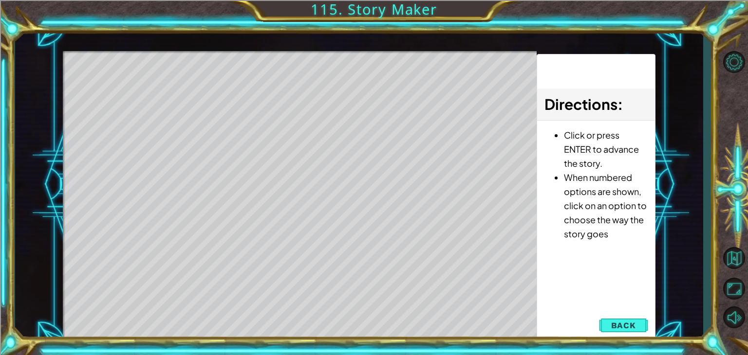
click at [7, 329] on div "1 ההההההההההההההההההההההההההההההההההההההההההההההההההההההההההההההההההההההההההההה…" at bounding box center [374, 177] width 748 height 355
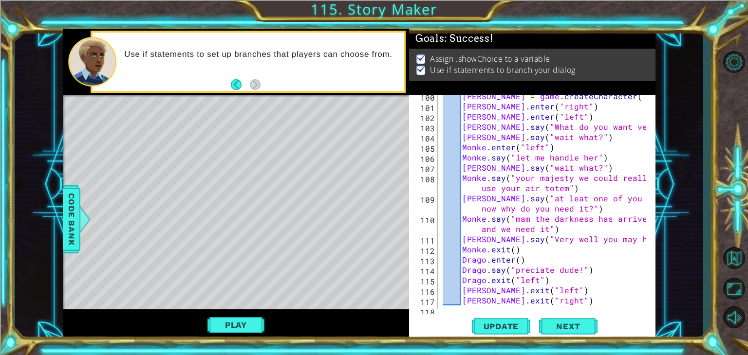
scroll to position [1411, 0]
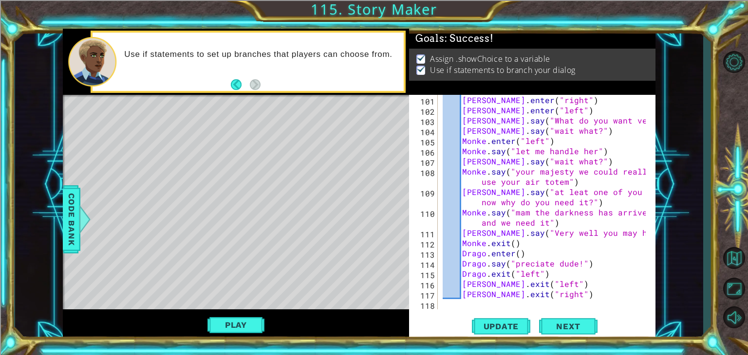
type textarea "[PERSON_NAME].exit("right")"
click at [547, 294] on div "[PERSON_NAME] . enter ( "right" ) [PERSON_NAME] . enter ( "left" ) [PERSON_NAME…" at bounding box center [546, 212] width 210 height 235
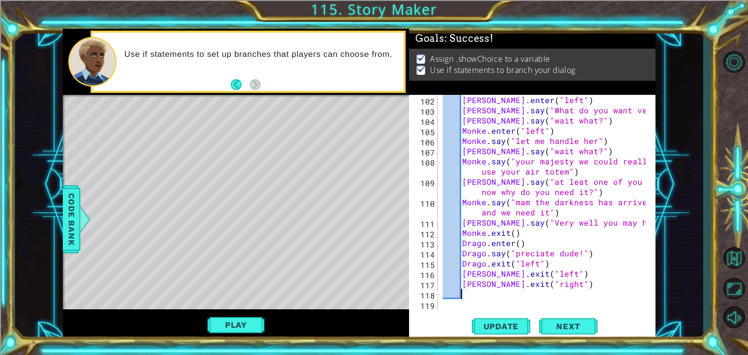
paste textarea "game.setBackground("volcano")"
type textarea "game.setBackground("volcano")"
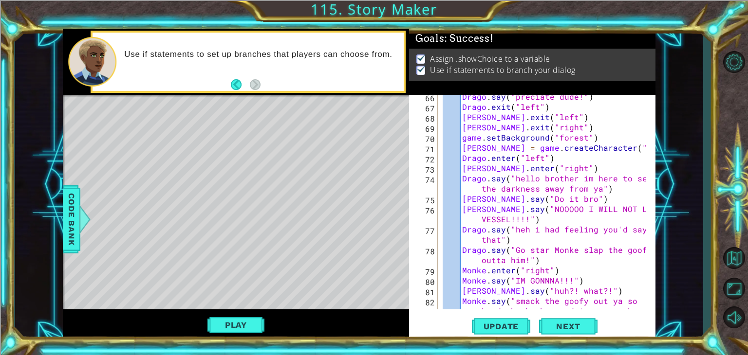
scroll to position [978, 0]
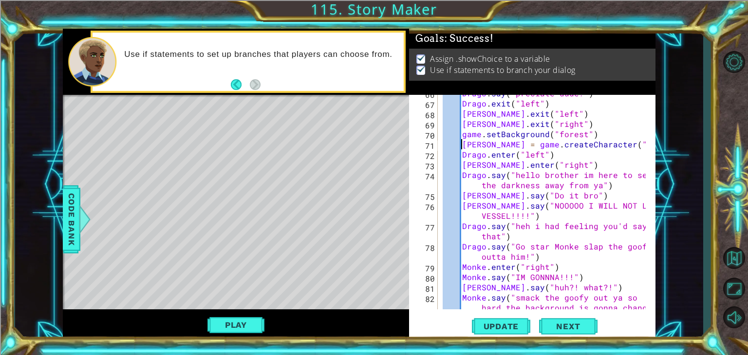
click at [462, 143] on div "Drago . say ( "preciate dude!" ) [PERSON_NAME] . exit ( "left" ) [PERSON_NAME] …" at bounding box center [546, 216] width 210 height 256
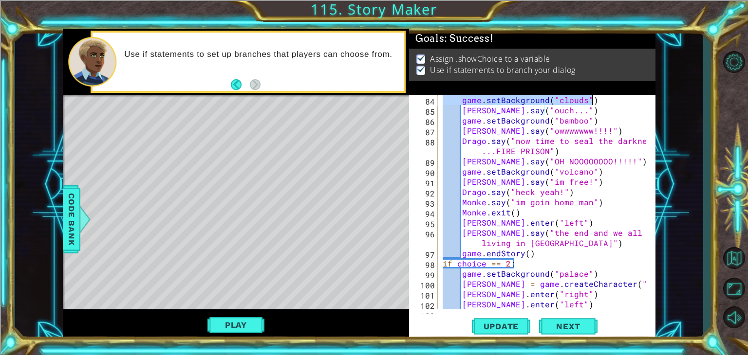
scroll to position [1217, 0]
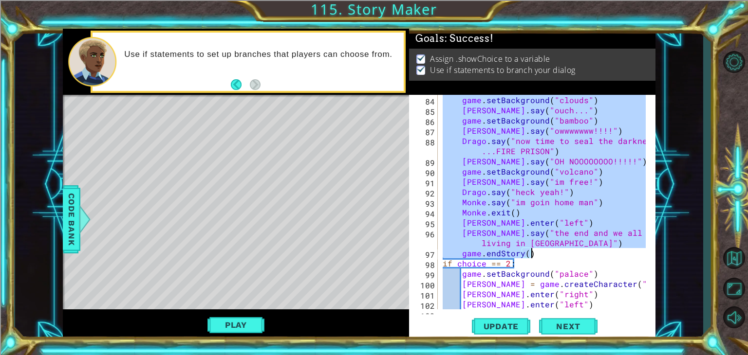
drag, startPoint x: 461, startPoint y: 133, endPoint x: 626, endPoint y: 255, distance: 205.1
click at [626, 255] on div "game . setBackground ( "clouds" ) [PERSON_NAME] . say ( "ouch..." ) game . setB…" at bounding box center [546, 212] width 210 height 235
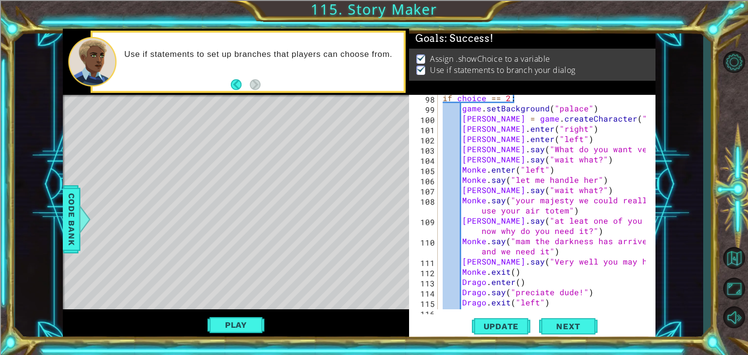
scroll to position [1432, 0]
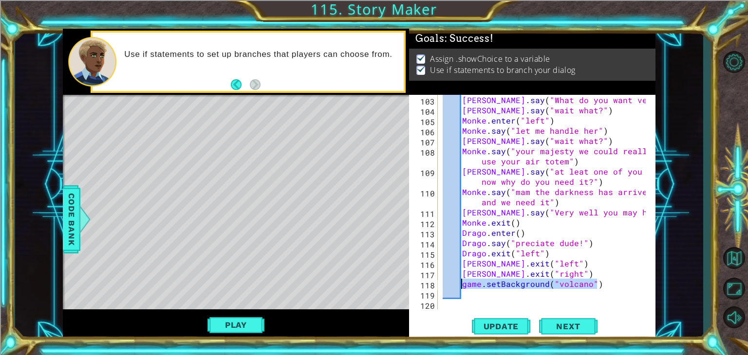
drag, startPoint x: 597, startPoint y: 284, endPoint x: 463, endPoint y: 286, distance: 133.4
click at [463, 286] on div "[PERSON_NAME] . say ( "What do you want vermin!?" ) [PERSON_NAME] . say ( "wait…" at bounding box center [546, 212] width 210 height 235
type textarea "game.setBackground("volcano")"
paste textarea "game.endStory()"
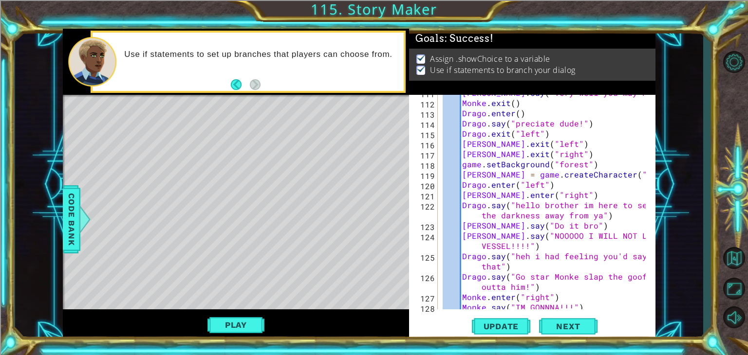
scroll to position [1551, 0]
drag, startPoint x: 595, startPoint y: 213, endPoint x: 590, endPoint y: 215, distance: 5.6
click at [590, 215] on div "[PERSON_NAME] . say ( "Very well you may have it" ) Monke . exit ( ) Drago . en…" at bounding box center [546, 205] width 210 height 235
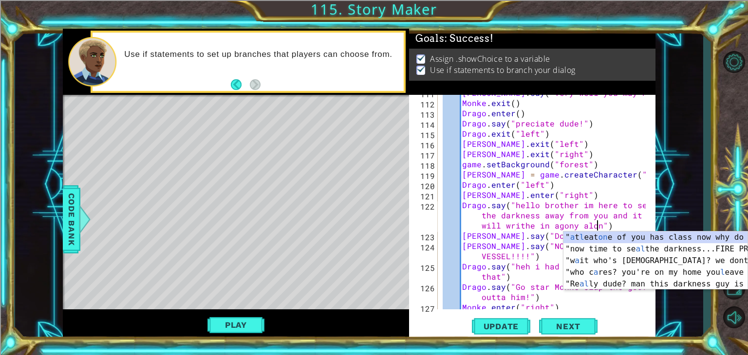
scroll to position [0, 31]
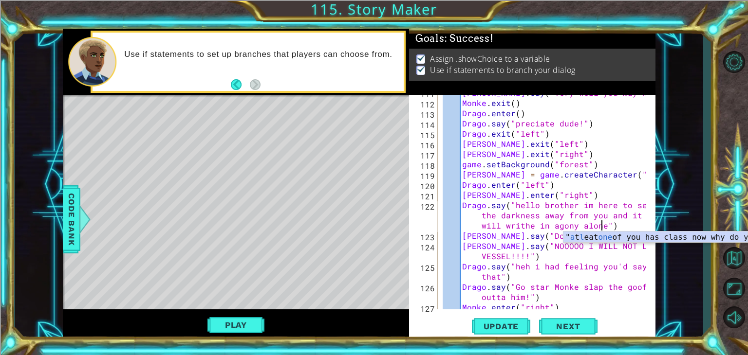
click at [510, 212] on div "[PERSON_NAME] . say ( "Very well you may have it" ) Monke . exit ( ) Drago . en…" at bounding box center [546, 205] width 210 height 235
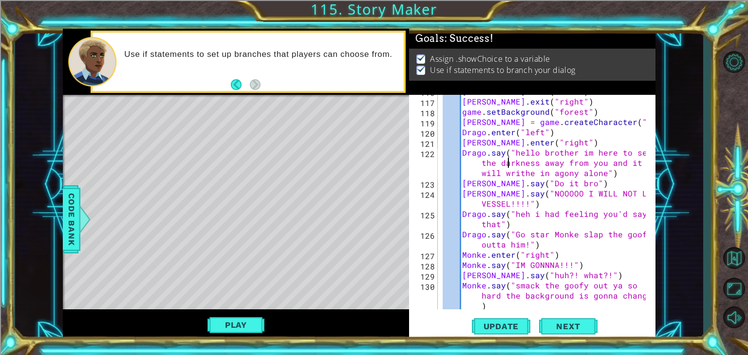
scroll to position [1608, 0]
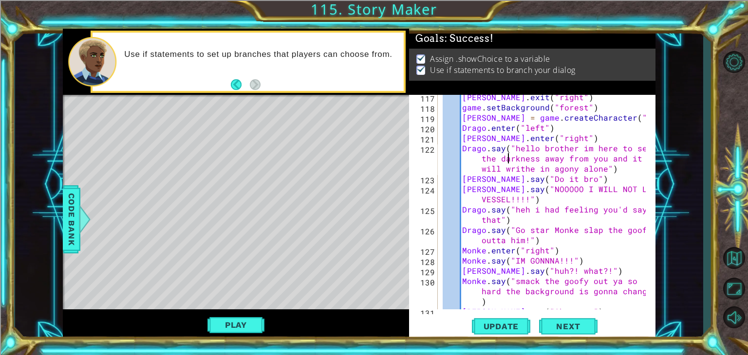
click at [571, 228] on div "[PERSON_NAME] . exit ( "right" ) game . setBackground ( "forest" ) [PERSON_NAME…" at bounding box center [546, 209] width 210 height 235
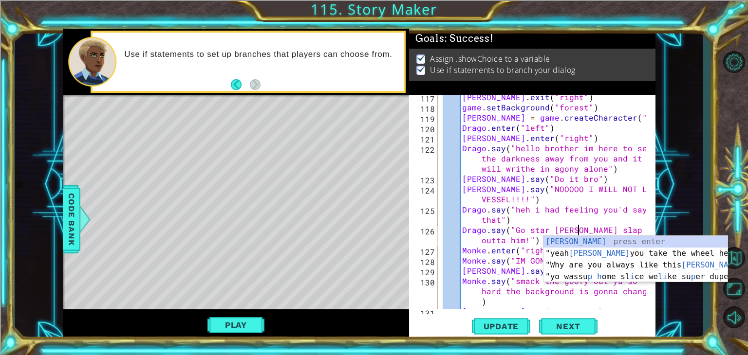
scroll to position [0, 8]
click at [532, 267] on div "[PERSON_NAME] . exit ( "right" ) game . setBackground ( "forest" ) [PERSON_NAME…" at bounding box center [546, 209] width 210 height 235
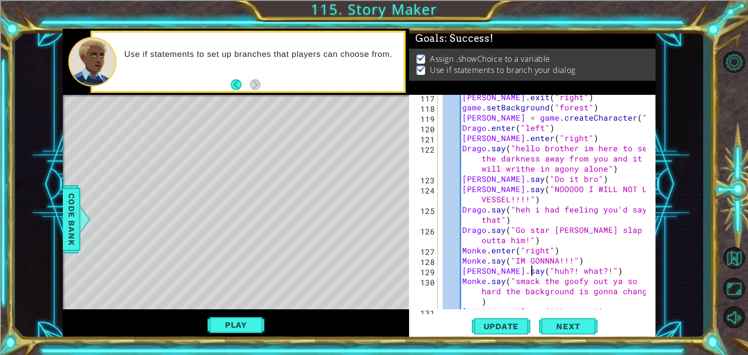
scroll to position [0, 7]
click at [484, 250] on div "[PERSON_NAME] . exit ( "right" ) game . setBackground ( "forest" ) [PERSON_NAME…" at bounding box center [546, 209] width 210 height 235
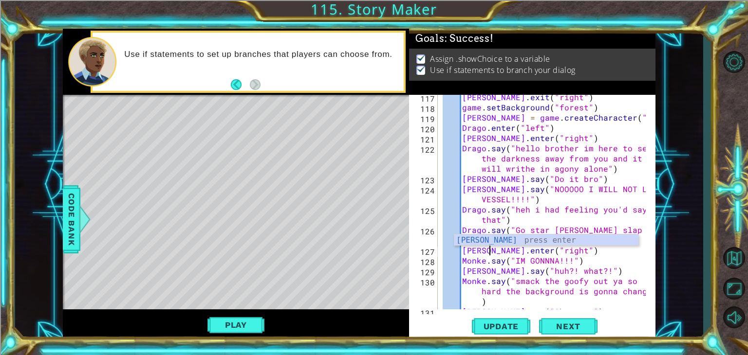
click at [484, 260] on div "[PERSON_NAME] . exit ( "right" ) game . setBackground ( "forest" ) [PERSON_NAME…" at bounding box center [546, 209] width 210 height 235
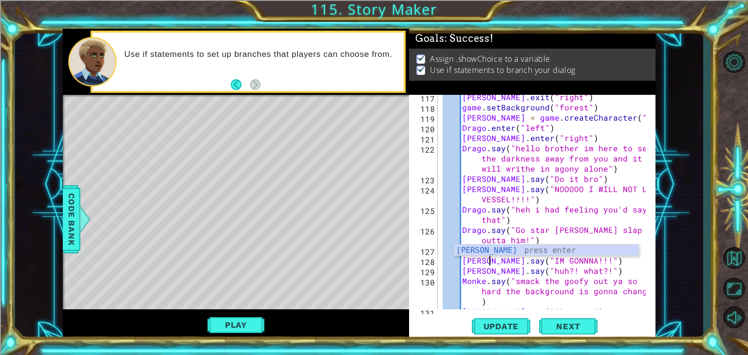
click at [570, 275] on div "[PERSON_NAME] . exit ( "right" ) game . setBackground ( "forest" ) [PERSON_NAME…" at bounding box center [546, 209] width 210 height 235
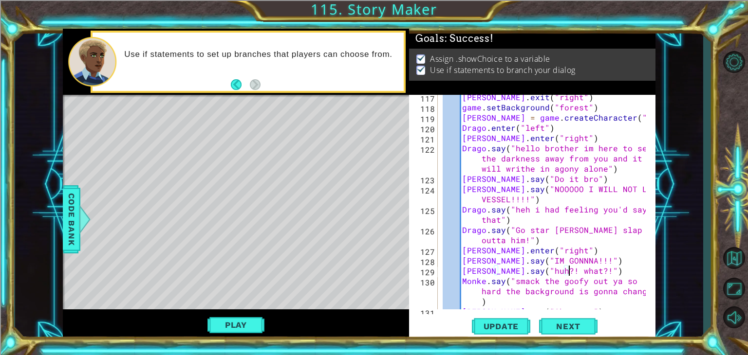
click at [484, 280] on div "[PERSON_NAME] . exit ( "right" ) game . setBackground ( "forest" ) [PERSON_NAME…" at bounding box center [546, 209] width 210 height 235
click at [508, 293] on div "[PERSON_NAME] . exit ( "right" ) game . setBackground ( "forest" ) [PERSON_NAME…" at bounding box center [546, 209] width 210 height 235
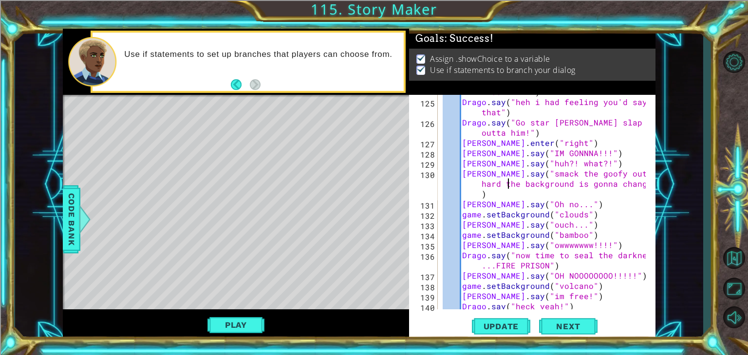
scroll to position [1716, 0]
click at [581, 214] on div "[PERSON_NAME] . say ( "NOOOOO I WILL NOT LEAVE MY VESSEL!!!!" ) [PERSON_NAME] .…" at bounding box center [546, 198] width 210 height 245
click at [76, 207] on span "Code Bank" at bounding box center [72, 219] width 16 height 59
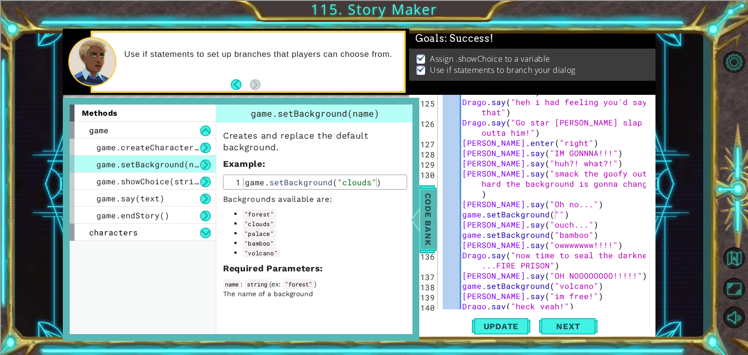
click at [434, 215] on span "Code Bank" at bounding box center [428, 219] width 16 height 59
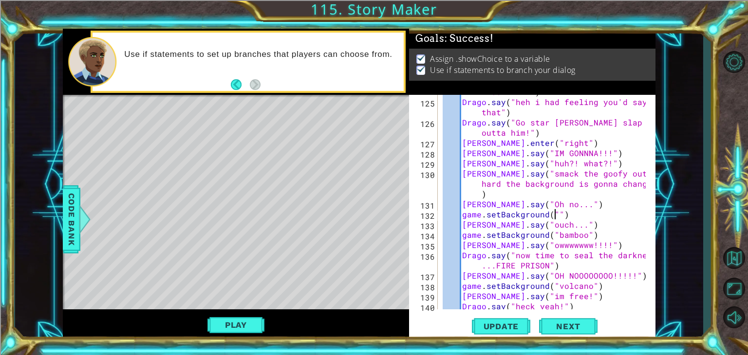
click at [555, 215] on div "[PERSON_NAME] . say ( "NOOOOO I WILL NOT LEAVE MY VESSEL!!!!" ) [PERSON_NAME] .…" at bounding box center [546, 198] width 210 height 245
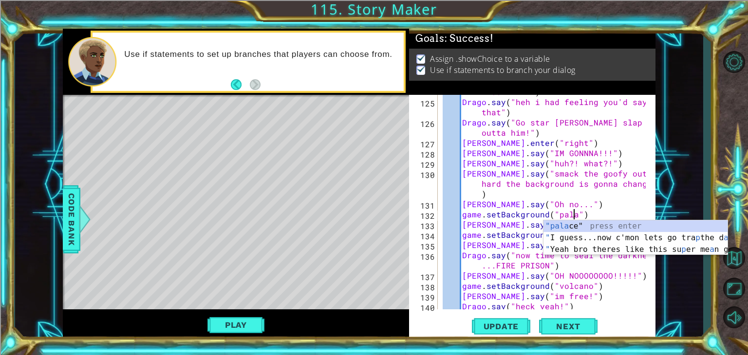
scroll to position [0, 8]
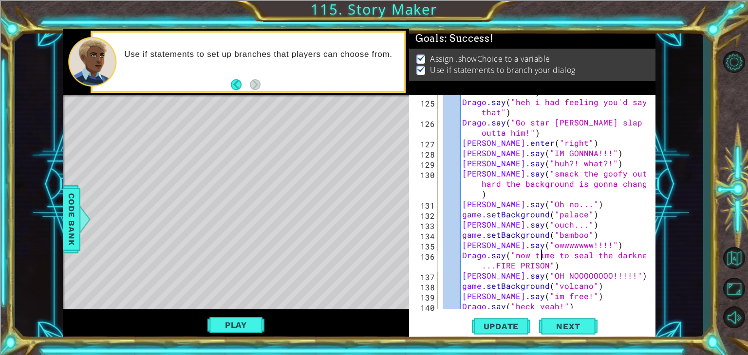
click at [542, 260] on div "[PERSON_NAME] . say ( "NOOOOO I WILL NOT LEAVE MY VESSEL!!!!" ) [PERSON_NAME] .…" at bounding box center [546, 198] width 210 height 245
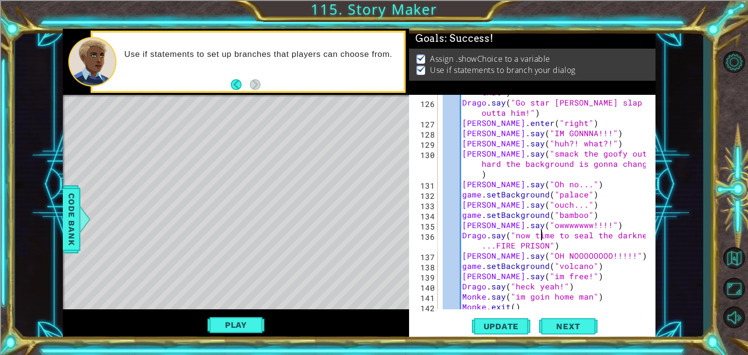
scroll to position [1736, 0]
click at [510, 243] on div "Drago . say ( "heh i had feeling you'd say that" ) [PERSON_NAME] . say ( "Go st…" at bounding box center [546, 199] width 210 height 245
click at [588, 263] on div "Drago . say ( "heh i had feeling you'd say that" ) [PERSON_NAME] . say ( "Go st…" at bounding box center [546, 199] width 210 height 245
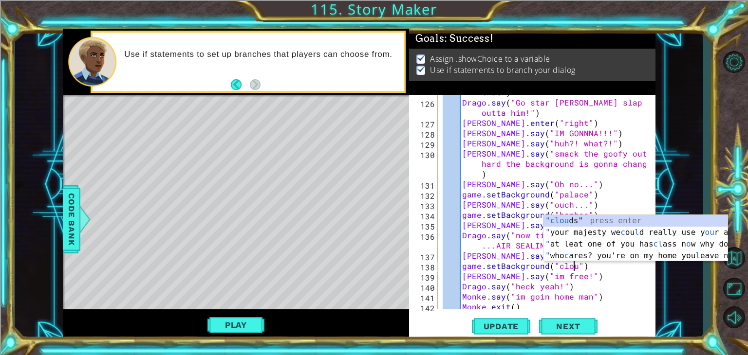
scroll to position [0, 8]
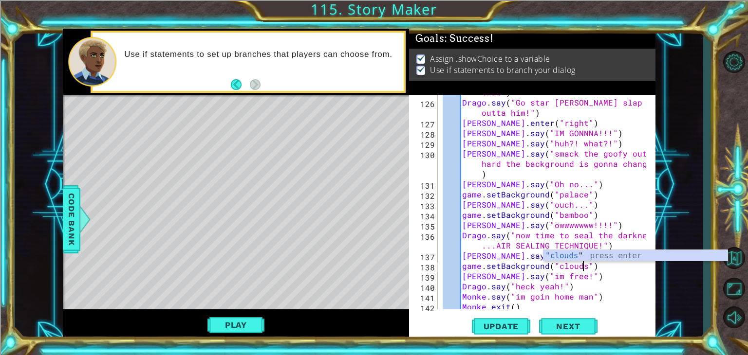
click at [547, 287] on div "Drago . say ( "heh i had feeling you'd say that" ) [PERSON_NAME] . say ( "Go st…" at bounding box center [546, 199] width 210 height 245
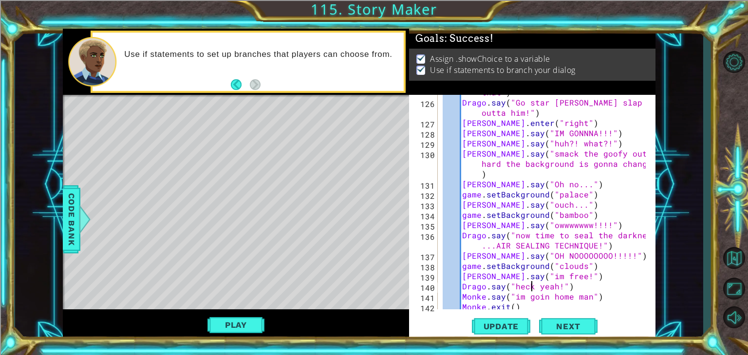
click at [530, 286] on div "Drago . say ( "heh i had feeling you'd say that" ) [PERSON_NAME] . say ( "Go st…" at bounding box center [546, 199] width 210 height 245
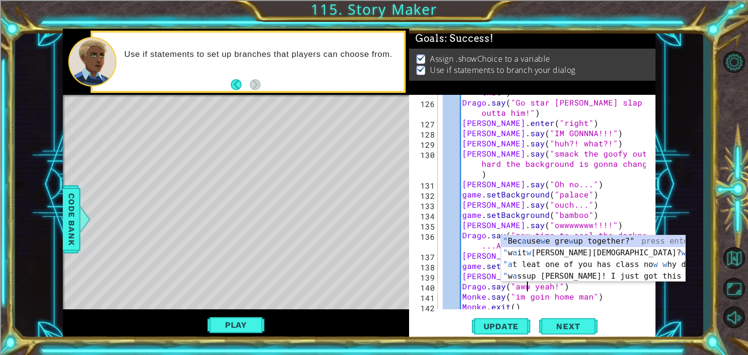
scroll to position [0, 6]
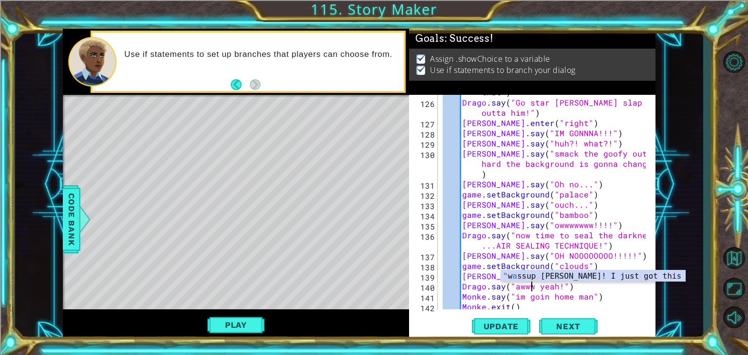
click at [483, 297] on div "Drago . say ( "heh i had feeling you'd say that" ) [PERSON_NAME] . say ( "Go st…" at bounding box center [546, 199] width 210 height 245
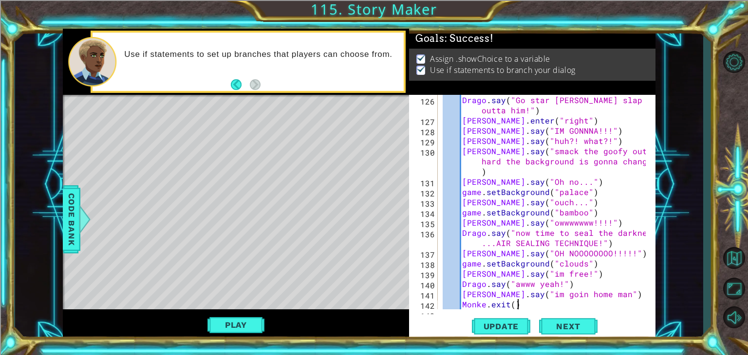
scroll to position [1738, 0]
drag, startPoint x: 547, startPoint y: 302, endPoint x: 581, endPoint y: 300, distance: 34.2
click at [547, 302] on div "Drago . say ( "Go star [PERSON_NAME] slap the goofy outta him!" ) [PERSON_NAME]…" at bounding box center [546, 217] width 210 height 245
click at [587, 291] on div "Drago . say ( "Go star [PERSON_NAME] slap the goofy outta him!" ) [PERSON_NAME]…" at bounding box center [546, 217] width 210 height 245
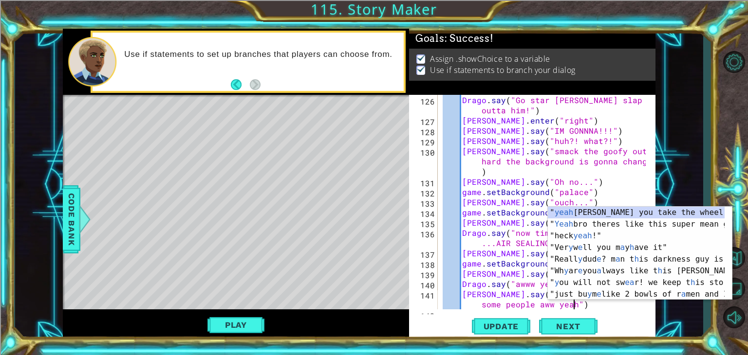
scroll to position [0, 18]
drag, startPoint x: 500, startPoint y: 279, endPoint x: 528, endPoint y: 288, distance: 29.7
click at [503, 279] on div "Drago . say ( "Go star [PERSON_NAME] slap the goofy outta him!" ) [PERSON_NAME]…" at bounding box center [546, 217] width 210 height 245
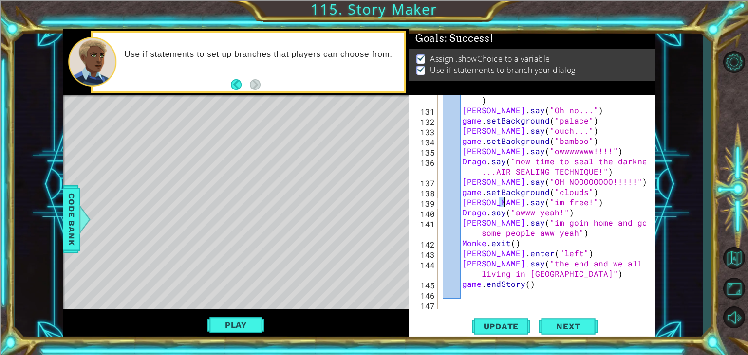
scroll to position [1810, 0]
click at [487, 243] on div "[PERSON_NAME] . say ( "smack the goofy out ya so hard the background is gonna c…" at bounding box center [546, 203] width 210 height 256
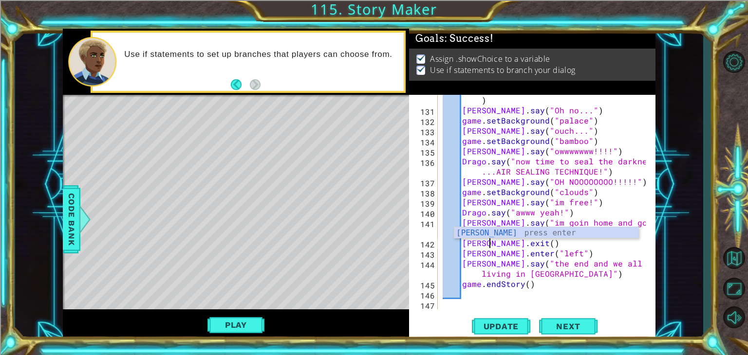
click at [488, 253] on div "[PERSON_NAME] . say ( "smack the goofy out ya so hard the background is gonna c…" at bounding box center [546, 203] width 210 height 256
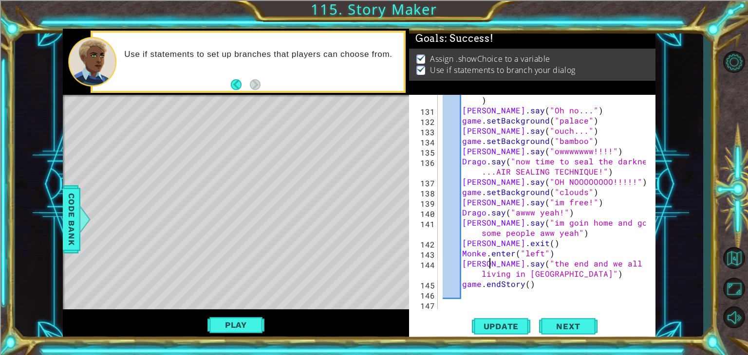
click at [487, 262] on div "[PERSON_NAME] . say ( "smack the goofy out ya so hard the background is gonna c…" at bounding box center [546, 203] width 210 height 256
drag, startPoint x: 584, startPoint y: 285, endPoint x: 561, endPoint y: 278, distance: 24.0
click at [581, 287] on div "[PERSON_NAME] . say ( "smack the goofy out ya so hard the background is gonna c…" at bounding box center [546, 203] width 210 height 256
click at [553, 272] on div "[PERSON_NAME] . say ( "smack the goofy out ya so hard the background is gonna c…" at bounding box center [546, 203] width 210 height 256
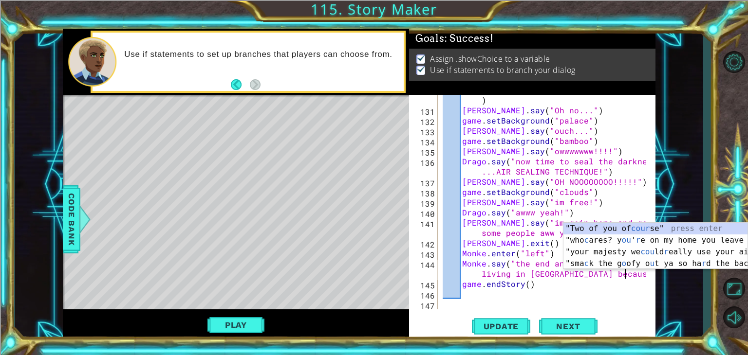
scroll to position [0, 21]
type textarea "[DEMOGRAPHIC_DATA]say("the end and we all ended up living in [GEOGRAPHIC_DATA] …"
click at [503, 321] on button "Update" at bounding box center [501, 327] width 58 height 25
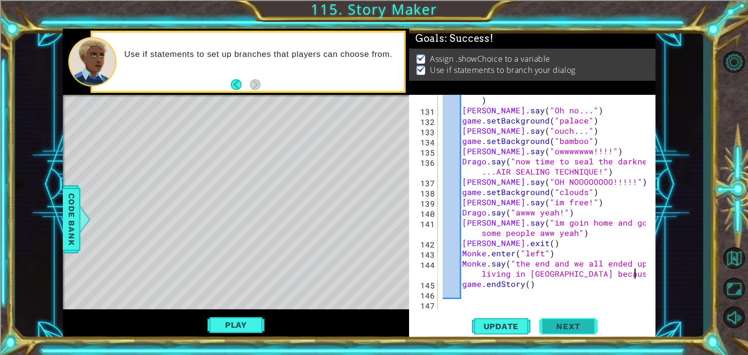
click at [561, 320] on button "Next" at bounding box center [568, 327] width 58 height 25
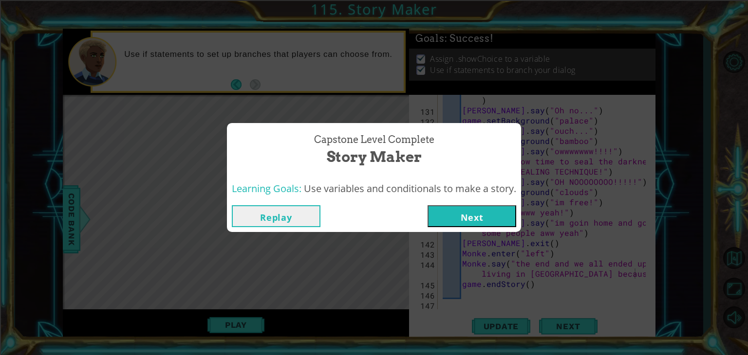
click at [475, 216] on button "Next" at bounding box center [472, 217] width 89 height 22
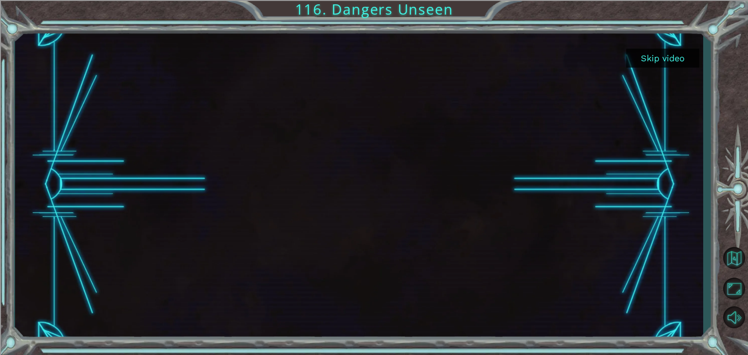
click at [663, 59] on button "Skip video" at bounding box center [662, 58] width 73 height 19
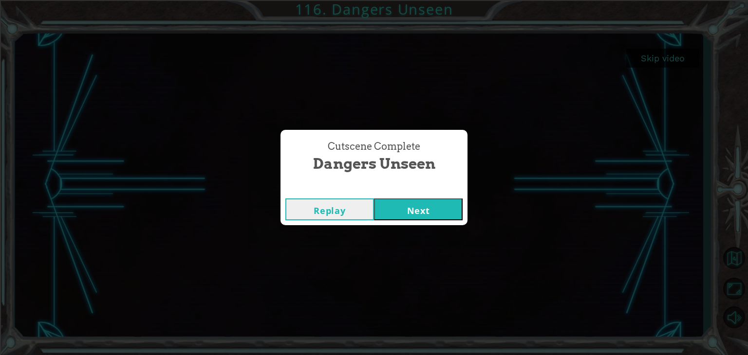
click at [430, 208] on button "Next" at bounding box center [418, 210] width 89 height 22
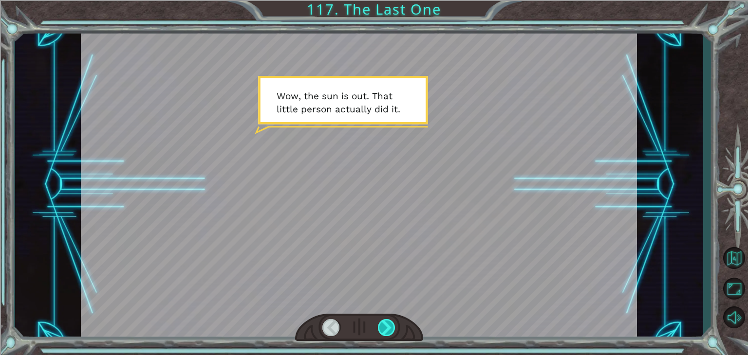
click at [389, 332] on div at bounding box center [387, 327] width 18 height 17
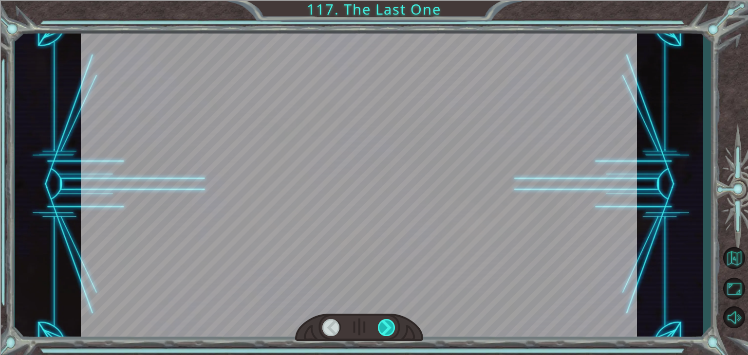
click at [389, 332] on div at bounding box center [387, 327] width 18 height 17
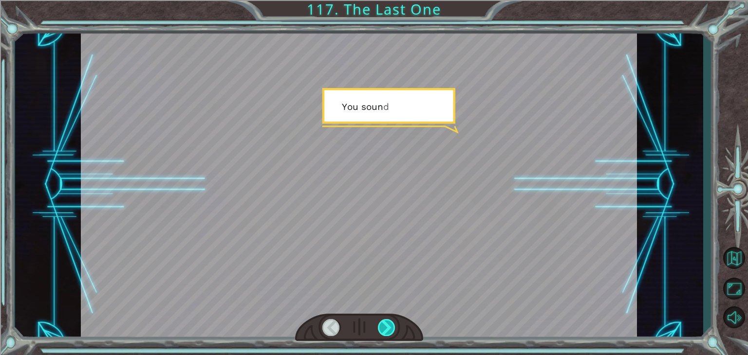
click at [389, 332] on div at bounding box center [387, 327] width 18 height 17
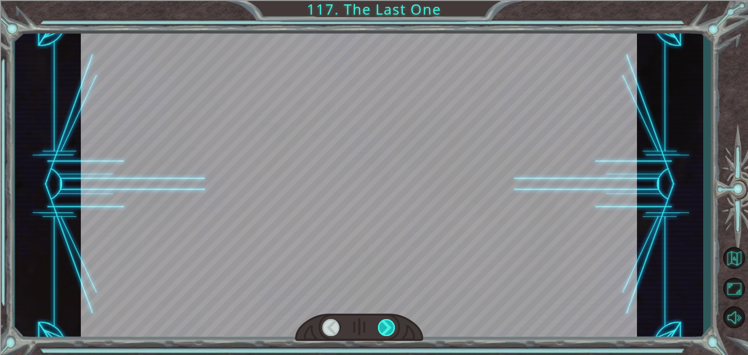
click at [389, 332] on div at bounding box center [387, 327] width 18 height 17
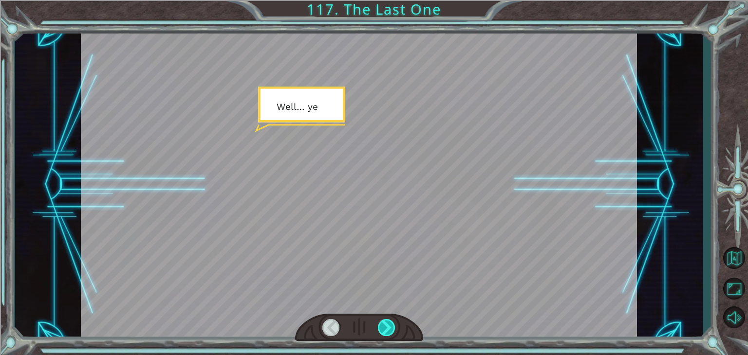
click at [389, 332] on div at bounding box center [387, 327] width 18 height 17
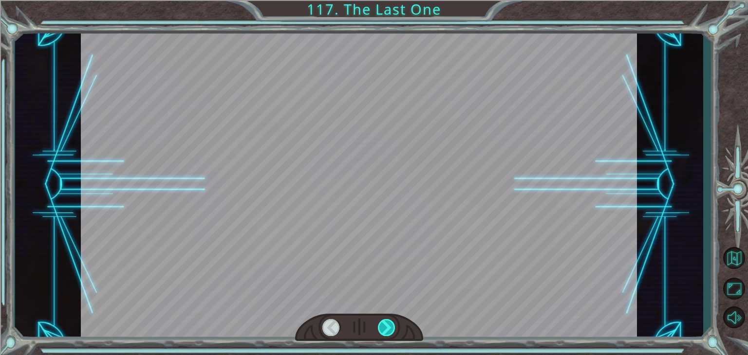
click at [389, 332] on div at bounding box center [387, 327] width 18 height 17
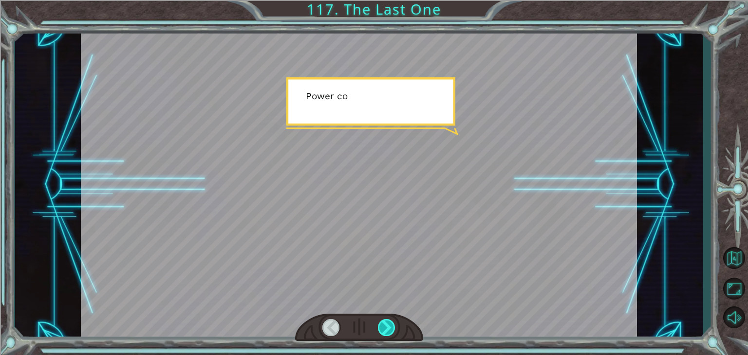
click at [389, 332] on div at bounding box center [387, 327] width 18 height 17
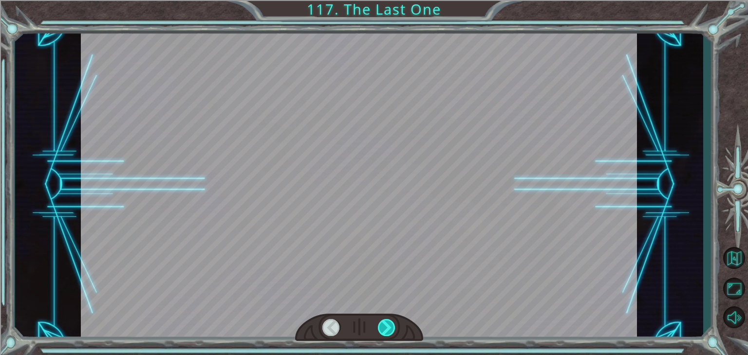
click at [389, 332] on div at bounding box center [387, 327] width 18 height 17
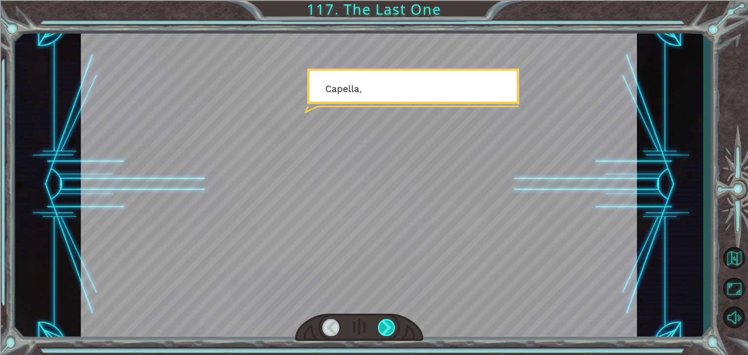
click at [389, 332] on div at bounding box center [387, 327] width 18 height 17
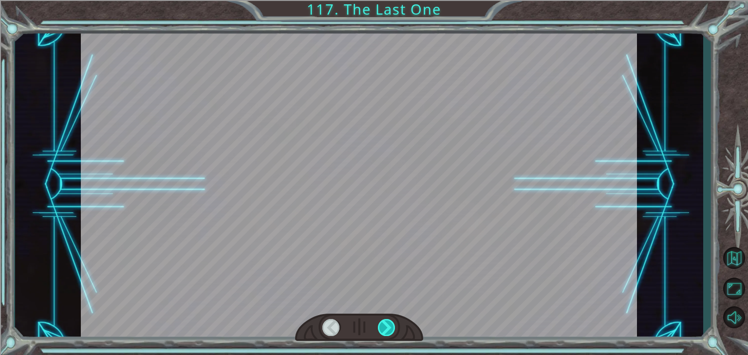
click at [389, 332] on div at bounding box center [387, 327] width 18 height 17
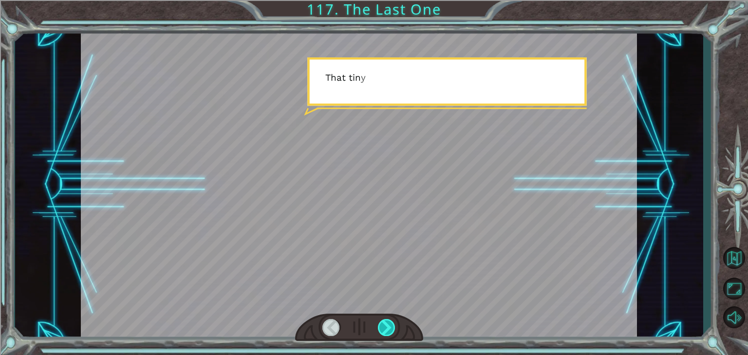
click at [389, 332] on div at bounding box center [387, 327] width 18 height 17
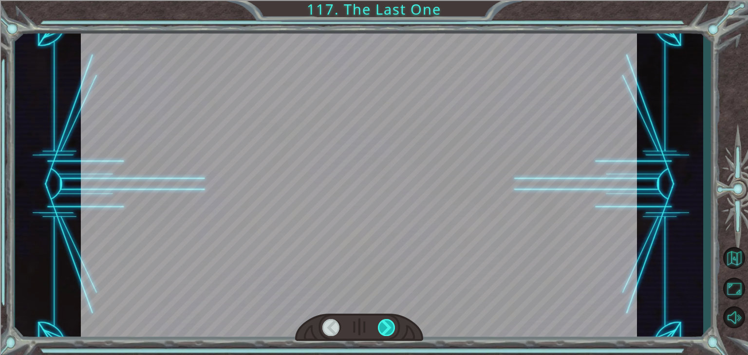
click at [389, 332] on div at bounding box center [387, 327] width 18 height 17
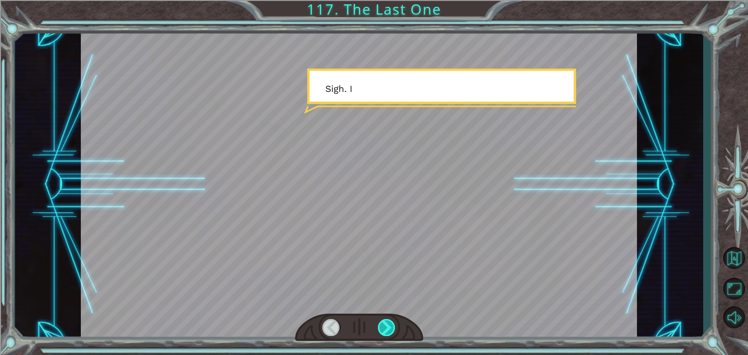
click at [389, 332] on div at bounding box center [387, 327] width 18 height 17
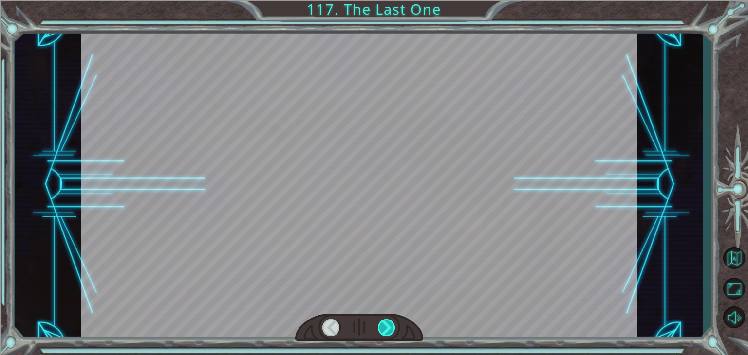
click at [389, 332] on div at bounding box center [387, 327] width 18 height 17
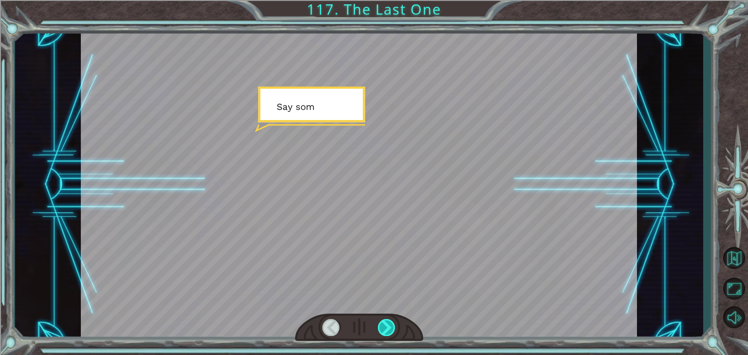
click at [389, 332] on div at bounding box center [387, 327] width 18 height 17
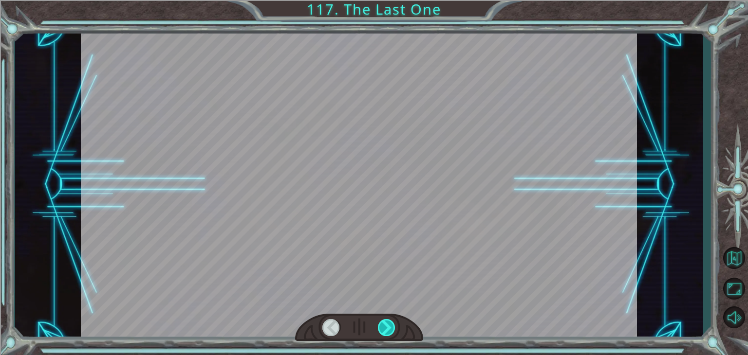
click at [389, 332] on div at bounding box center [387, 327] width 18 height 17
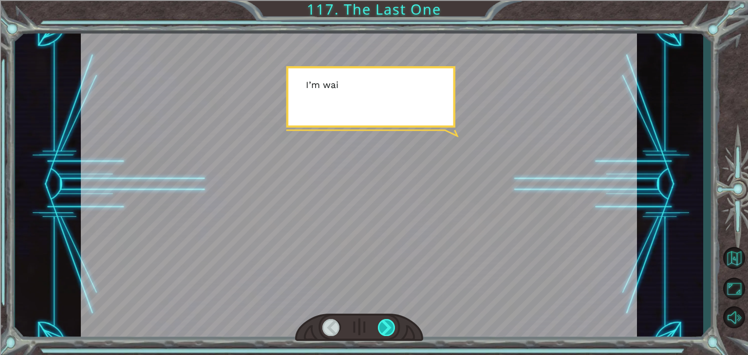
click at [389, 332] on div at bounding box center [387, 327] width 18 height 17
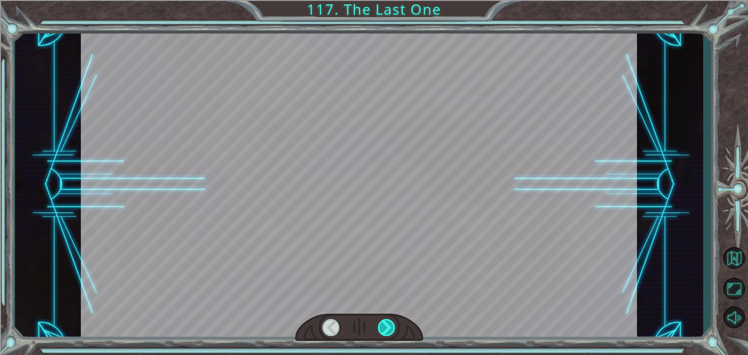
click at [389, 332] on div at bounding box center [387, 327] width 18 height 17
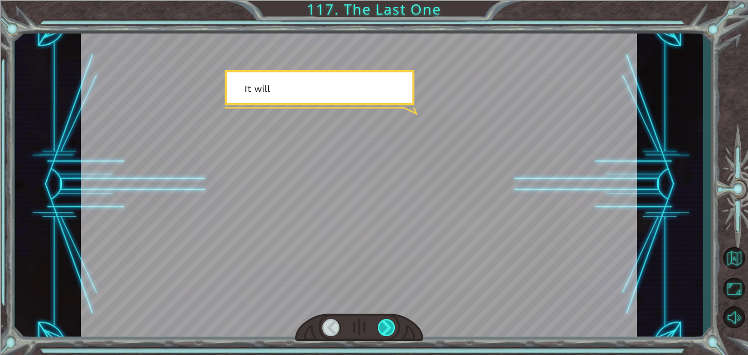
click at [389, 332] on div at bounding box center [387, 327] width 18 height 17
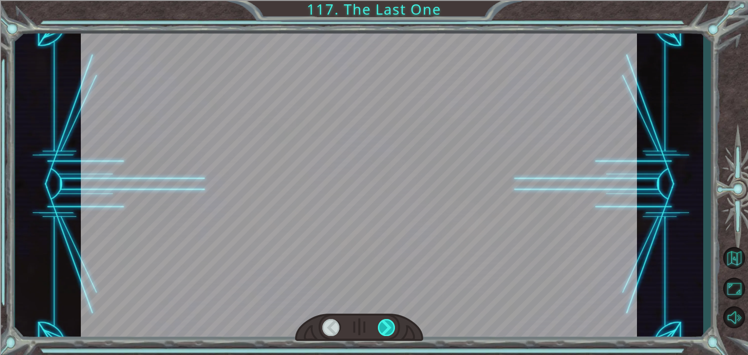
click at [389, 332] on div at bounding box center [387, 327] width 18 height 17
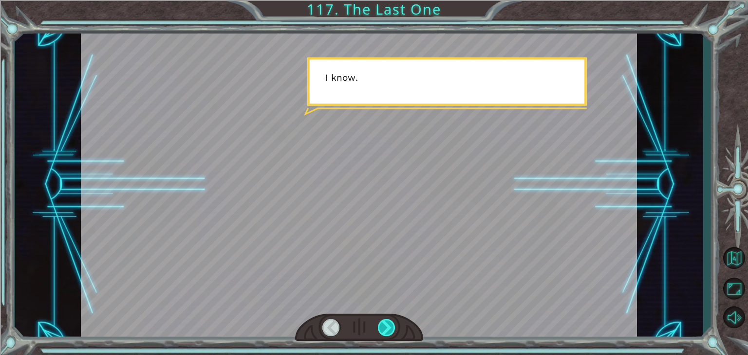
click at [389, 332] on div at bounding box center [387, 327] width 18 height 17
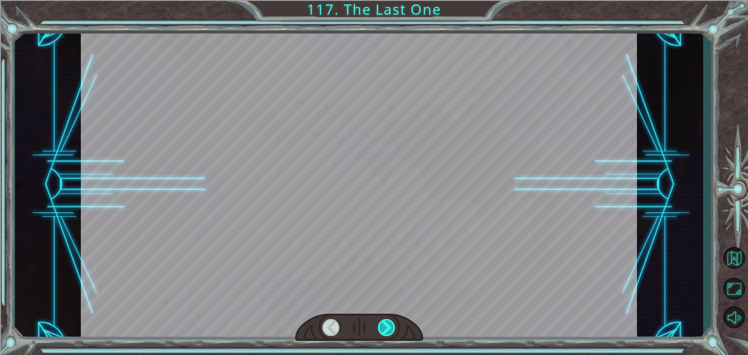
click at [389, 332] on div at bounding box center [387, 327] width 18 height 17
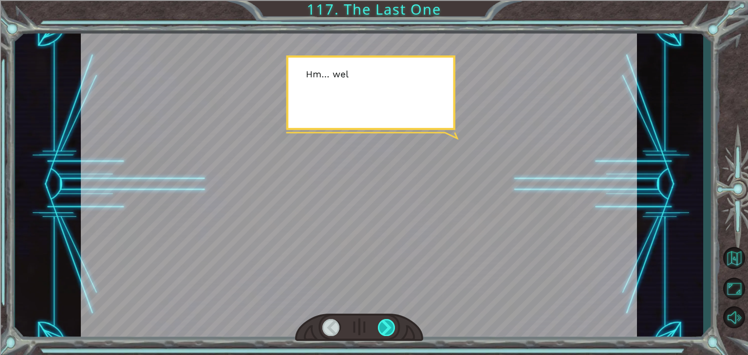
click at [389, 332] on div at bounding box center [387, 327] width 18 height 17
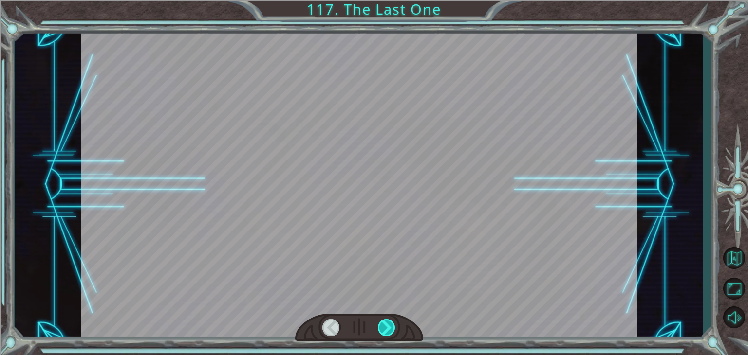
click at [389, 332] on div at bounding box center [387, 327] width 18 height 17
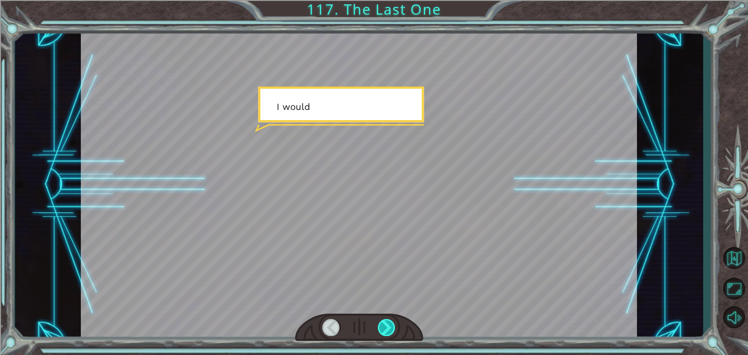
click at [389, 332] on div at bounding box center [387, 327] width 18 height 17
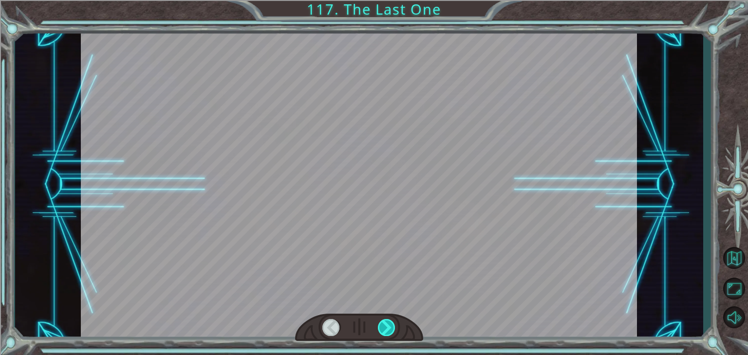
click at [389, 332] on div at bounding box center [387, 327] width 18 height 17
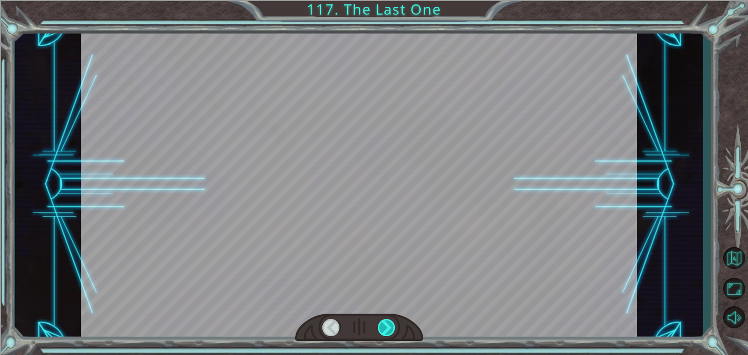
click at [389, 332] on div at bounding box center [387, 327] width 18 height 17
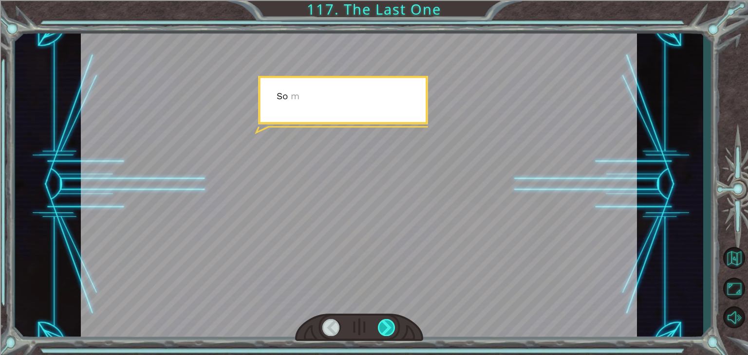
click at [389, 332] on div at bounding box center [387, 327] width 18 height 17
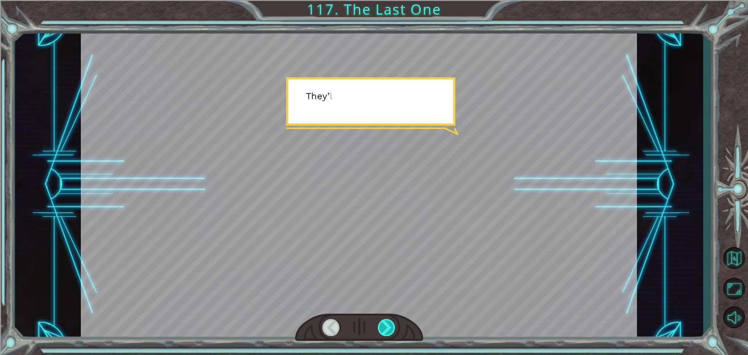
click at [389, 332] on div at bounding box center [387, 327] width 18 height 17
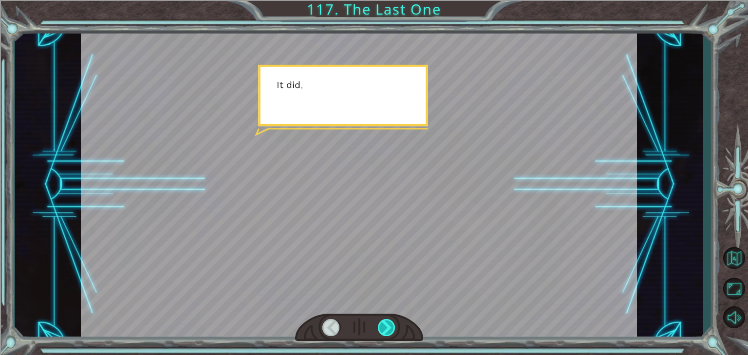
click at [389, 332] on div at bounding box center [387, 327] width 18 height 17
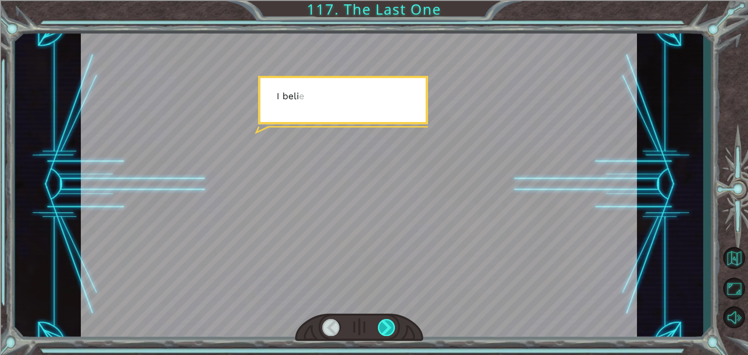
click at [389, 332] on div at bounding box center [387, 327] width 18 height 17
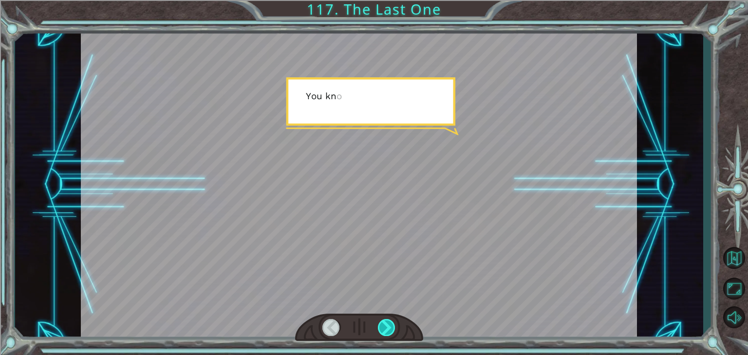
click at [389, 332] on div at bounding box center [387, 327] width 18 height 17
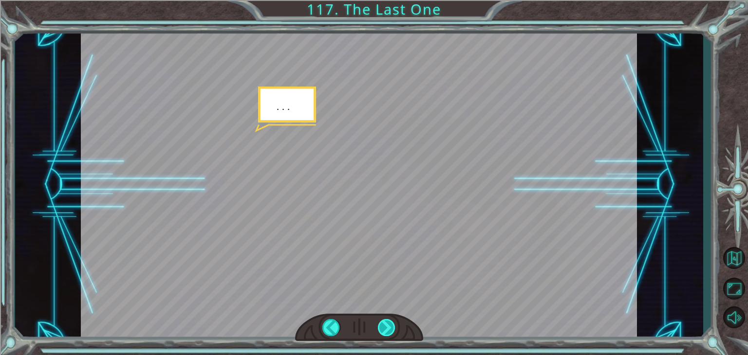
click at [389, 332] on div at bounding box center [387, 327] width 18 height 17
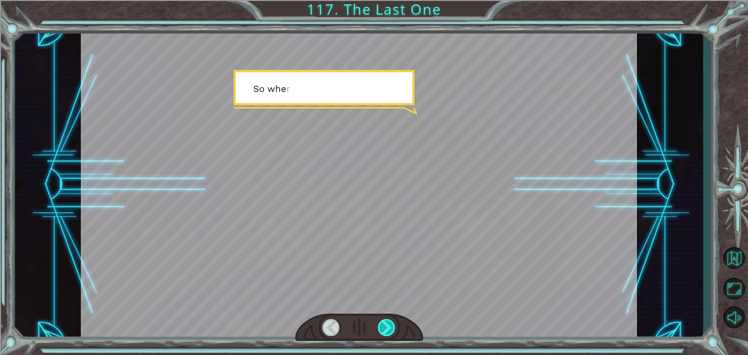
click at [389, 332] on div at bounding box center [387, 327] width 18 height 17
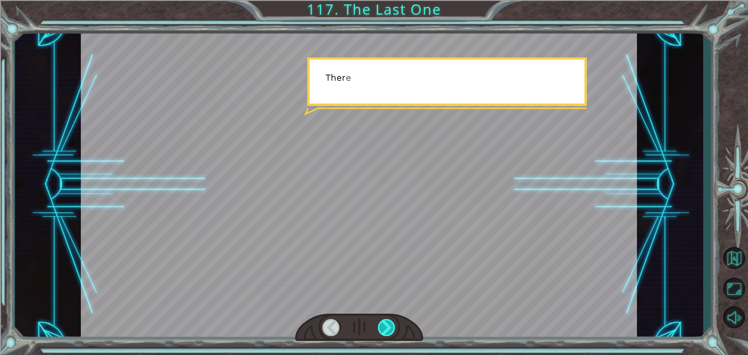
click at [389, 332] on div at bounding box center [387, 327] width 18 height 17
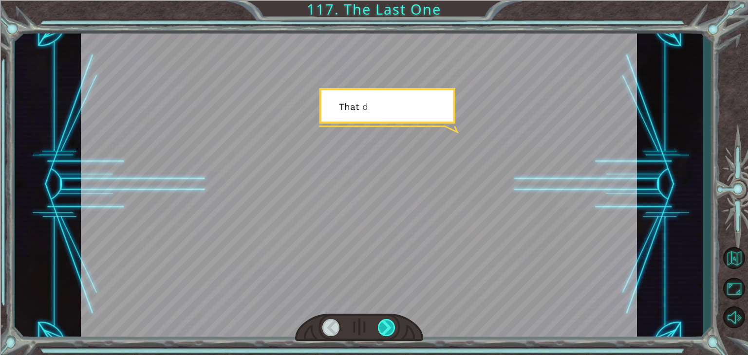
click at [389, 332] on div at bounding box center [387, 327] width 18 height 17
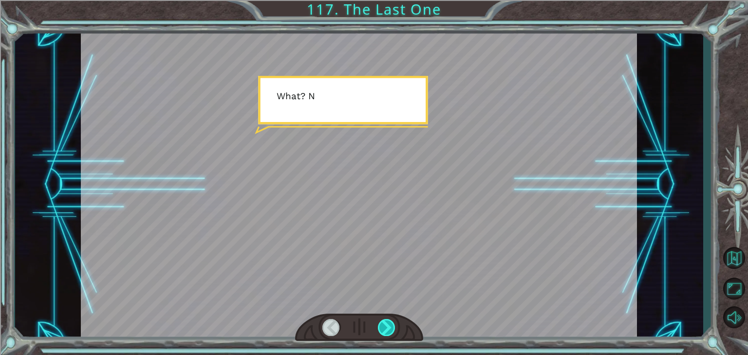
click at [389, 332] on div at bounding box center [387, 327] width 18 height 17
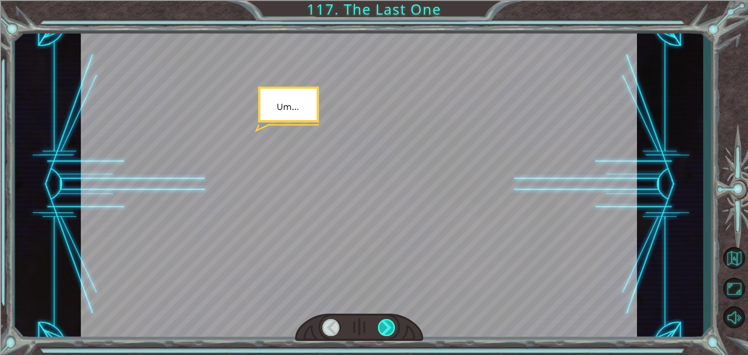
click at [389, 332] on div at bounding box center [387, 327] width 18 height 17
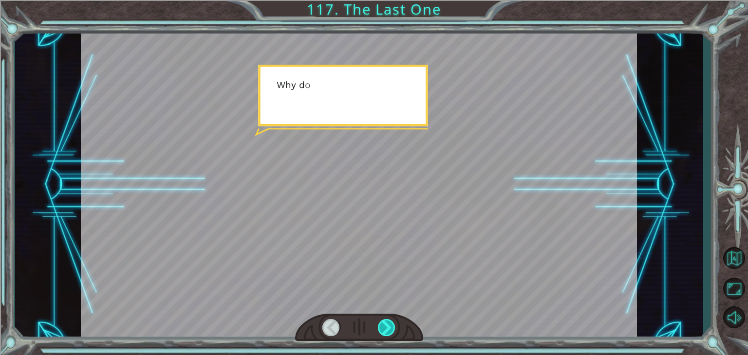
click at [389, 332] on div at bounding box center [387, 327] width 18 height 17
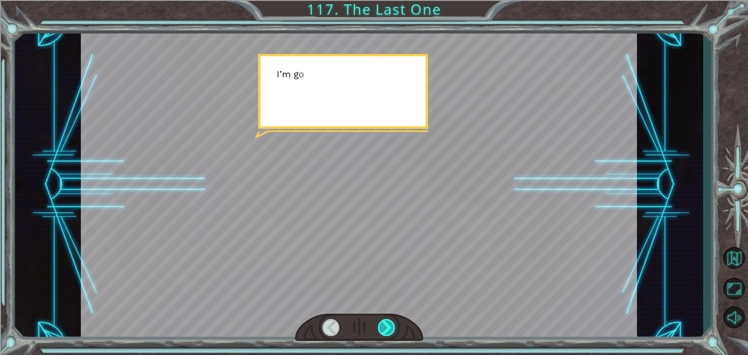
click at [389, 332] on div at bounding box center [387, 327] width 18 height 17
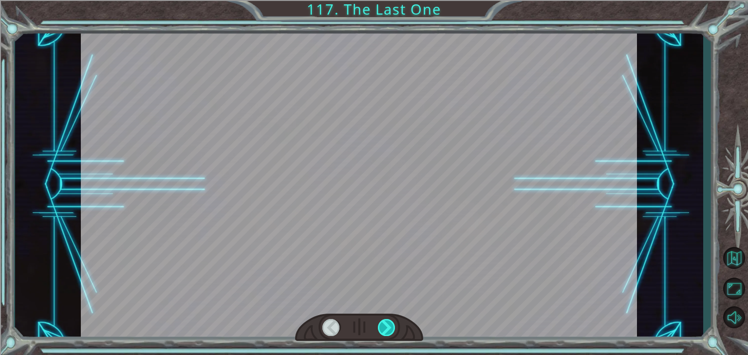
click at [389, 332] on div at bounding box center [387, 327] width 18 height 17
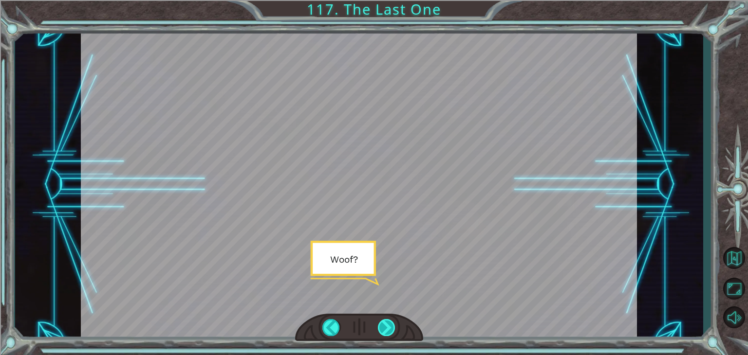
click at [389, 332] on div at bounding box center [387, 327] width 18 height 17
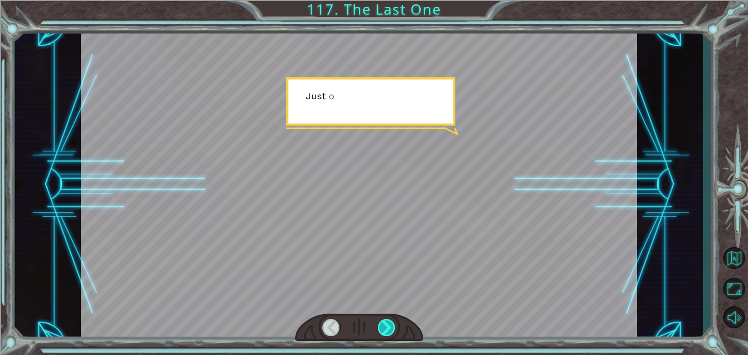
click at [389, 332] on div at bounding box center [387, 327] width 18 height 17
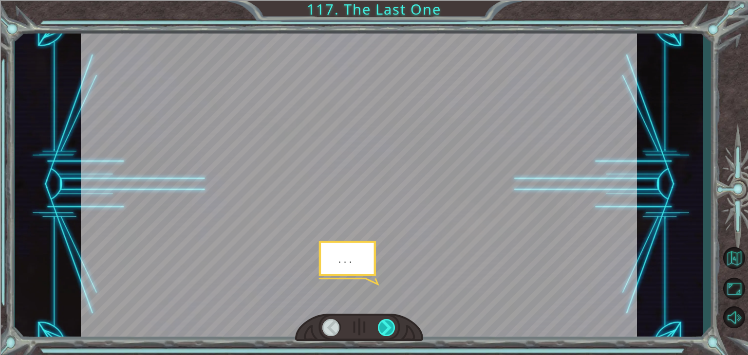
click at [389, 332] on div at bounding box center [387, 327] width 18 height 17
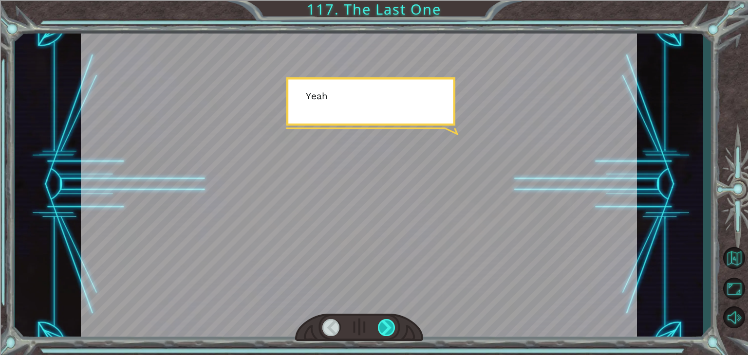
click at [389, 332] on div at bounding box center [387, 327] width 18 height 17
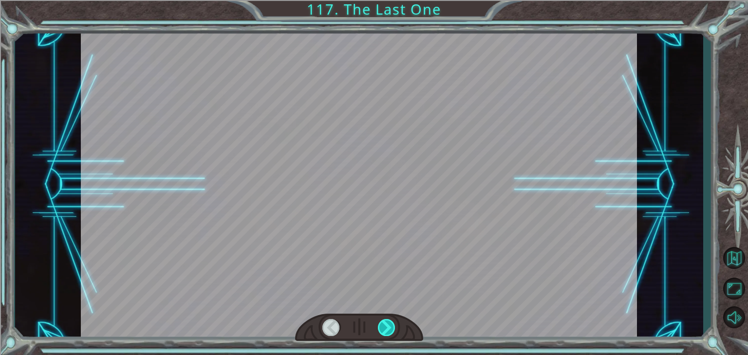
click at [389, 332] on div at bounding box center [387, 327] width 18 height 17
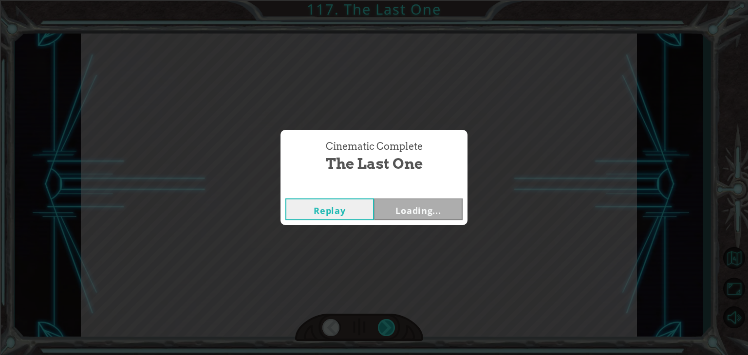
click at [389, 332] on div "Cinematic Complete The Last One Replay Loading..." at bounding box center [374, 177] width 748 height 355
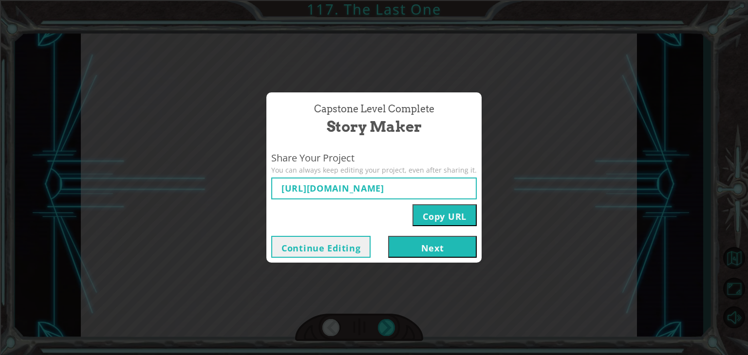
click at [399, 251] on button "Next" at bounding box center [432, 247] width 89 height 22
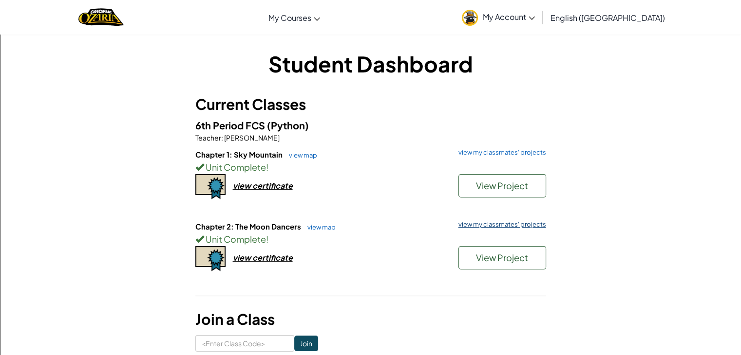
click at [502, 225] on link "view my classmates' projects" at bounding box center [499, 225] width 93 height 6
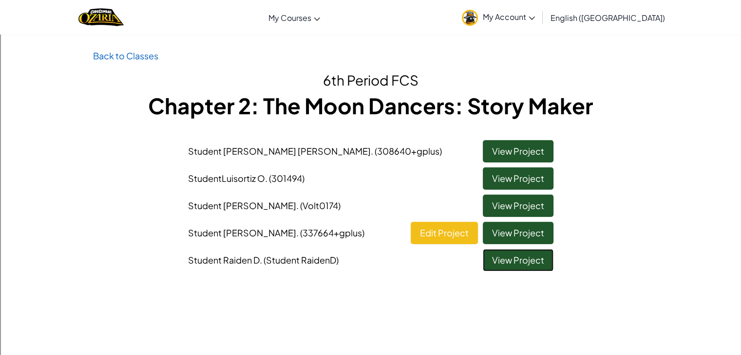
click at [518, 260] on link "View Project" at bounding box center [518, 260] width 71 height 22
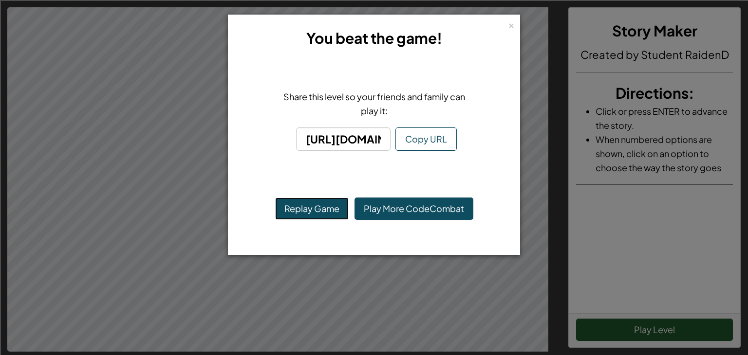
click at [316, 210] on button "Replay Game" at bounding box center [312, 209] width 74 height 22
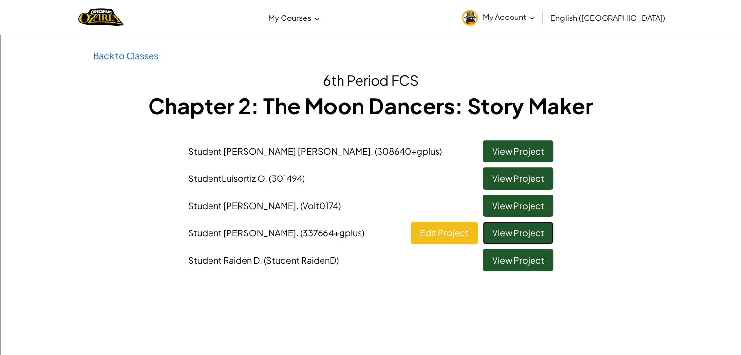
click at [526, 235] on link "View Project" at bounding box center [518, 233] width 71 height 22
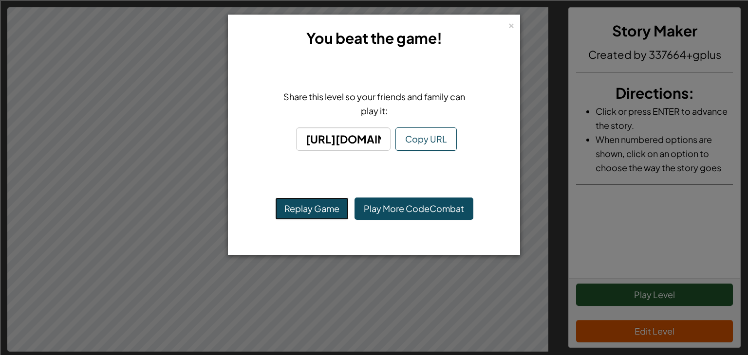
click at [317, 206] on button "Replay Game" at bounding box center [312, 209] width 74 height 22
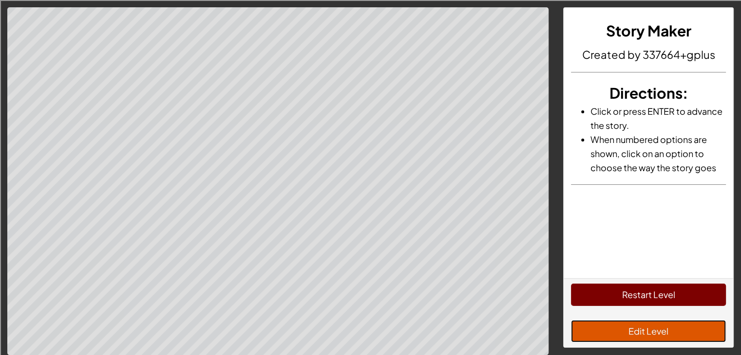
click at [595, 336] on button "Edit Level" at bounding box center [648, 331] width 155 height 22
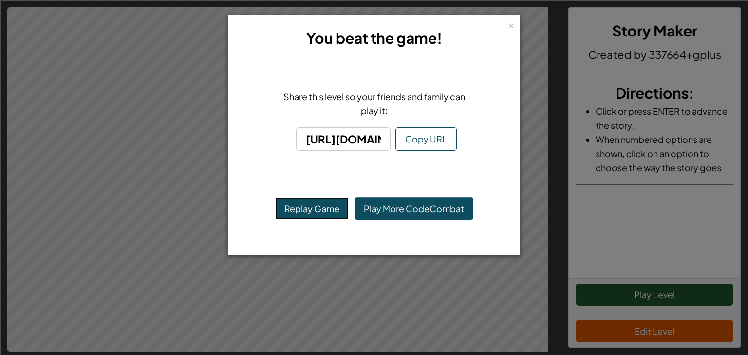
click at [289, 209] on button "Replay Game" at bounding box center [312, 209] width 74 height 22
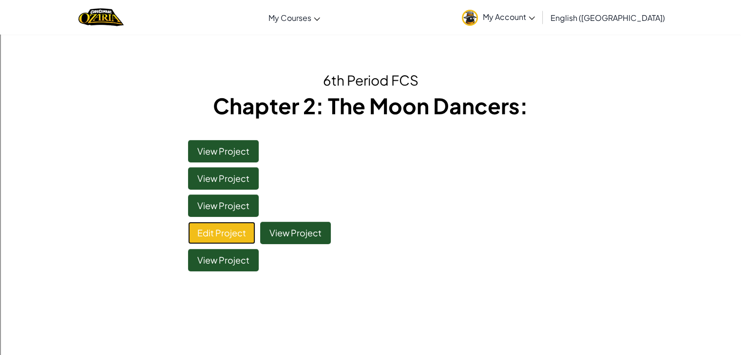
click at [222, 226] on link "Edit Project" at bounding box center [221, 233] width 67 height 22
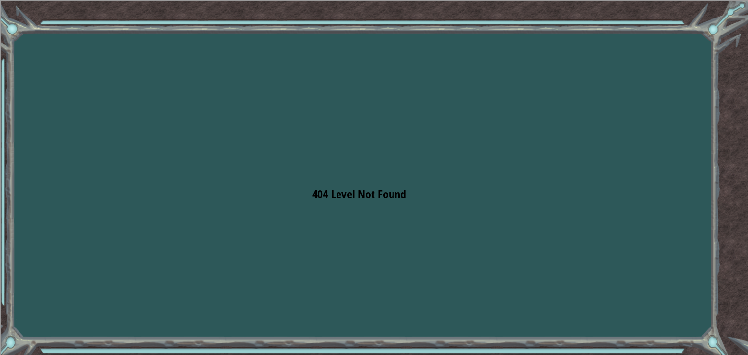
click at [429, 204] on div "Goals Error loading from server. Try refreshing the page. 404 Level Not Found Y…" at bounding box center [374, 177] width 748 height 355
